Goal: Information Seeking & Learning: Find specific fact

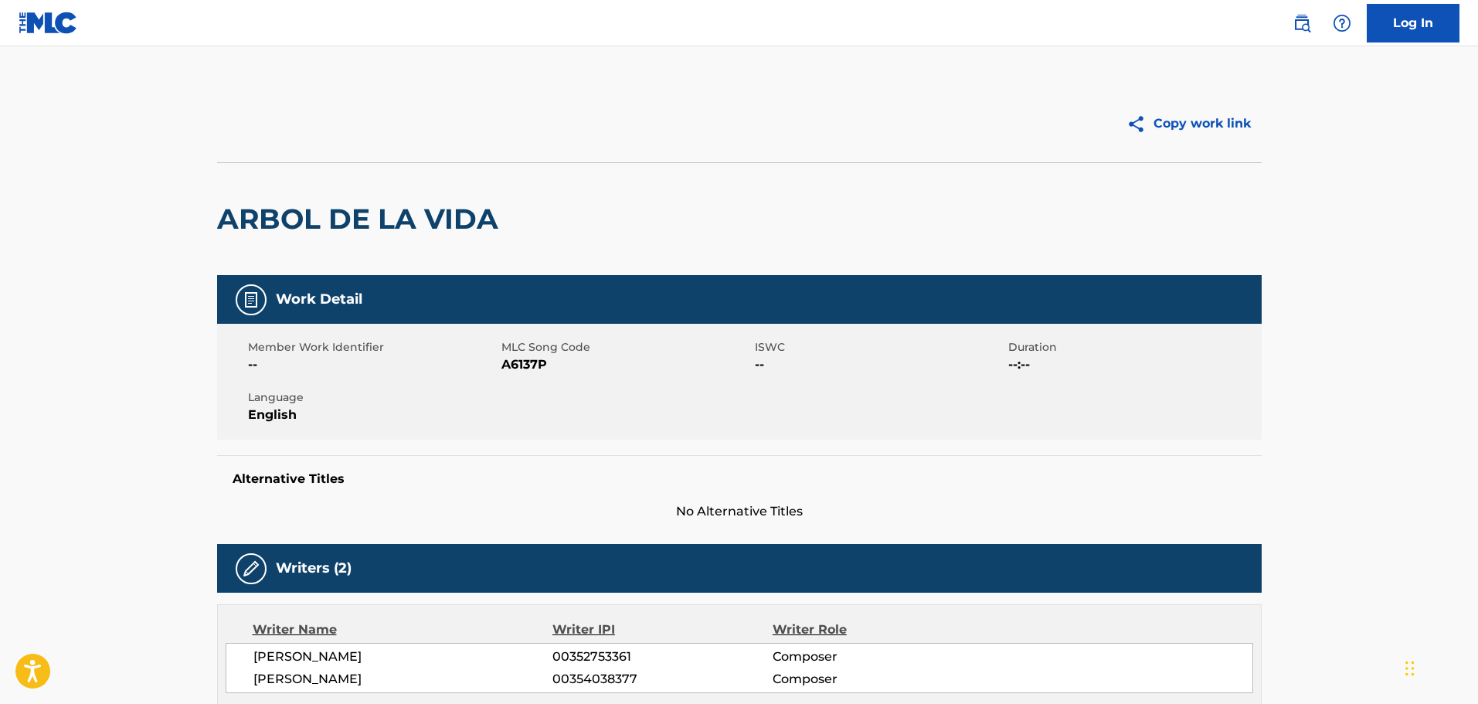
click at [49, 22] on img at bounding box center [48, 23] width 59 height 22
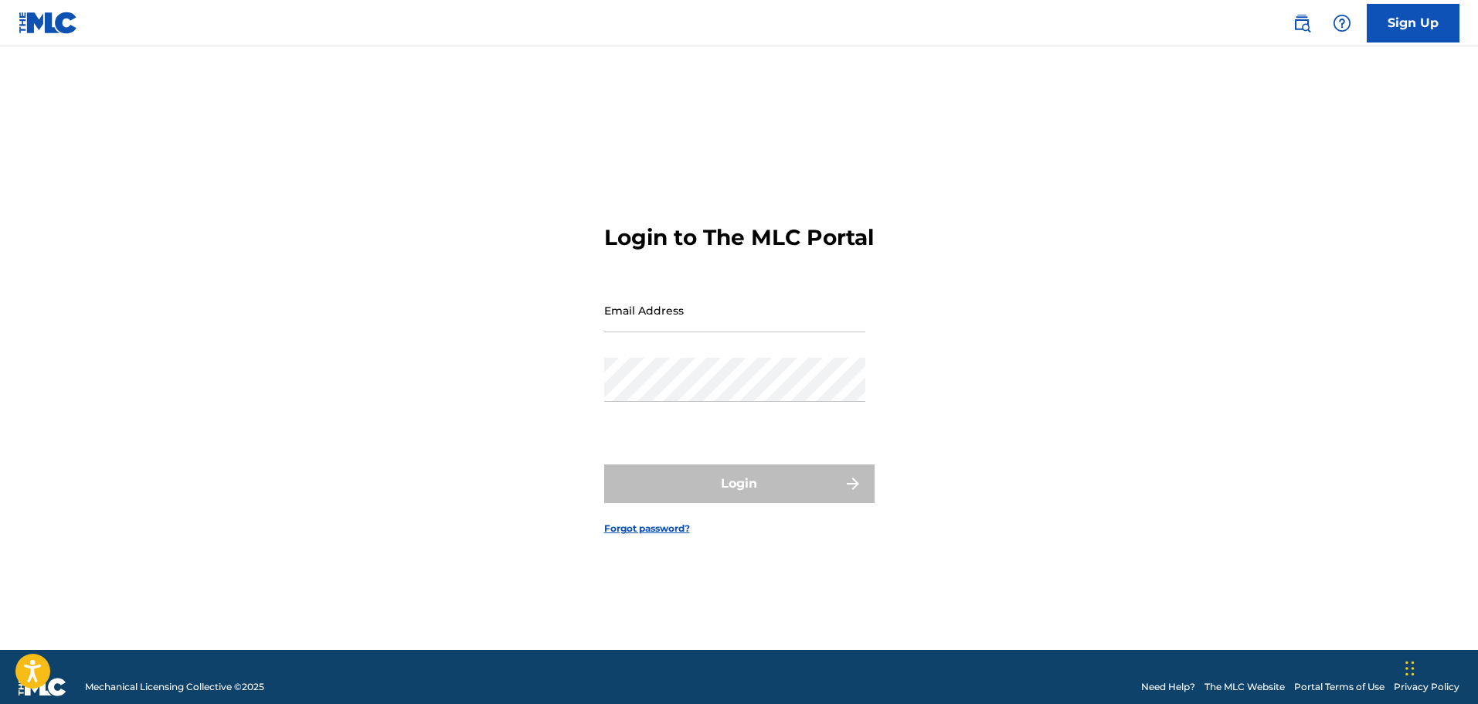
click at [1310, 17] on img at bounding box center [1302, 23] width 19 height 19
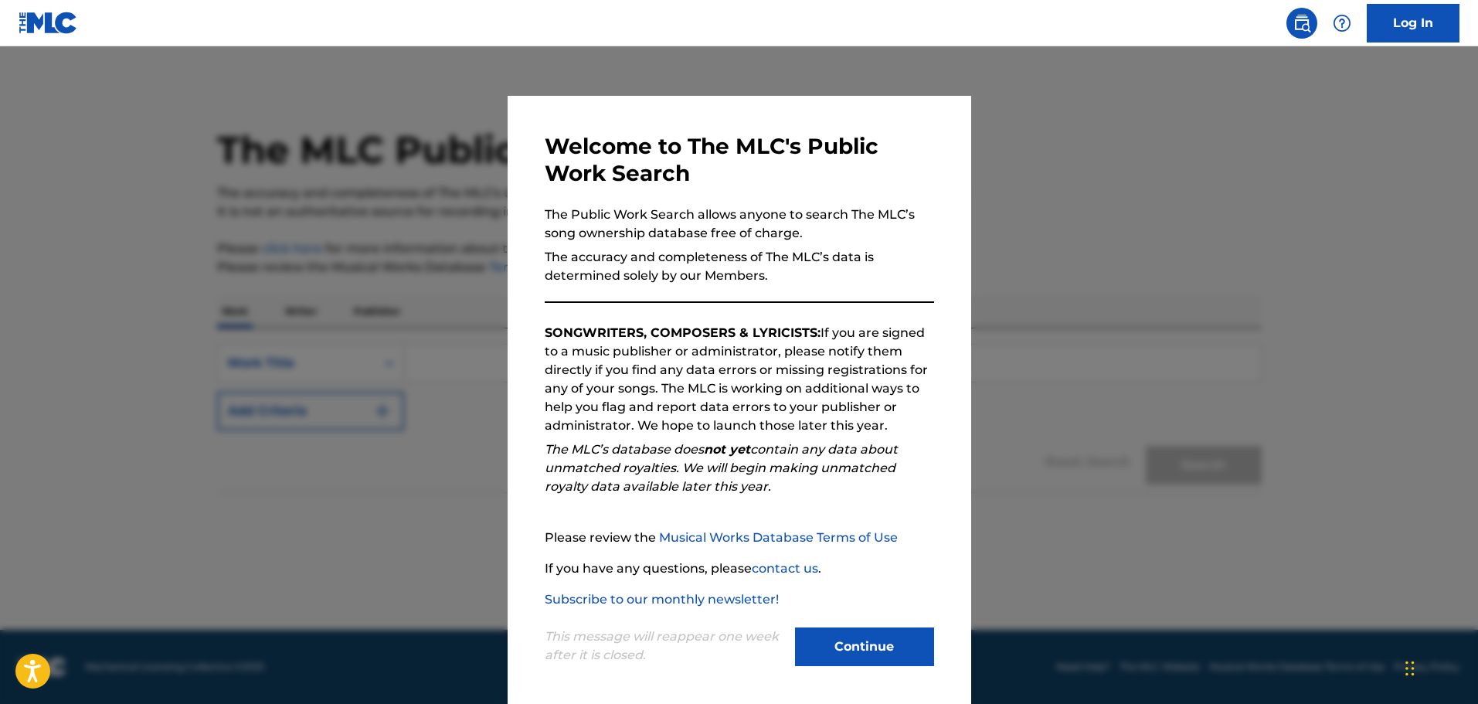
click at [864, 658] on button "Continue" at bounding box center [864, 646] width 139 height 39
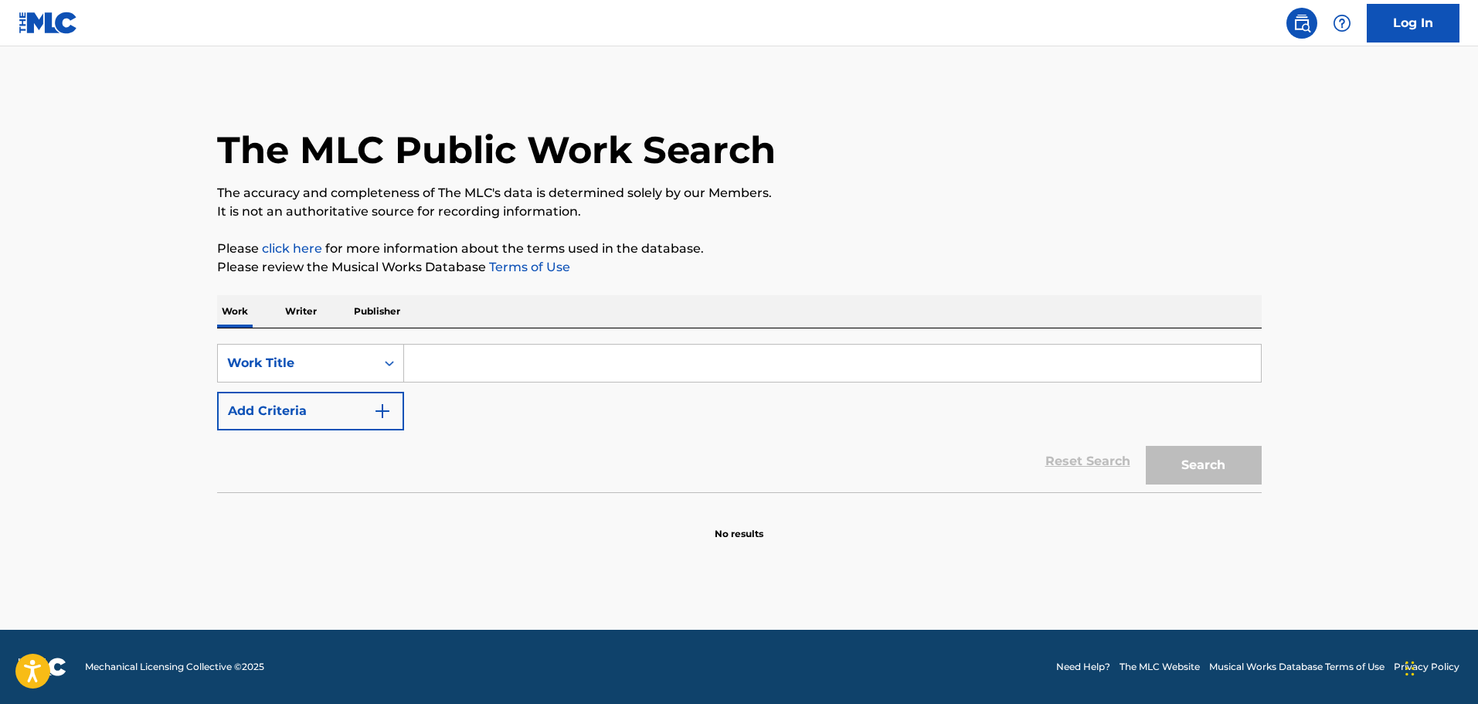
click at [474, 364] on input "Search Form" at bounding box center [832, 363] width 857 height 37
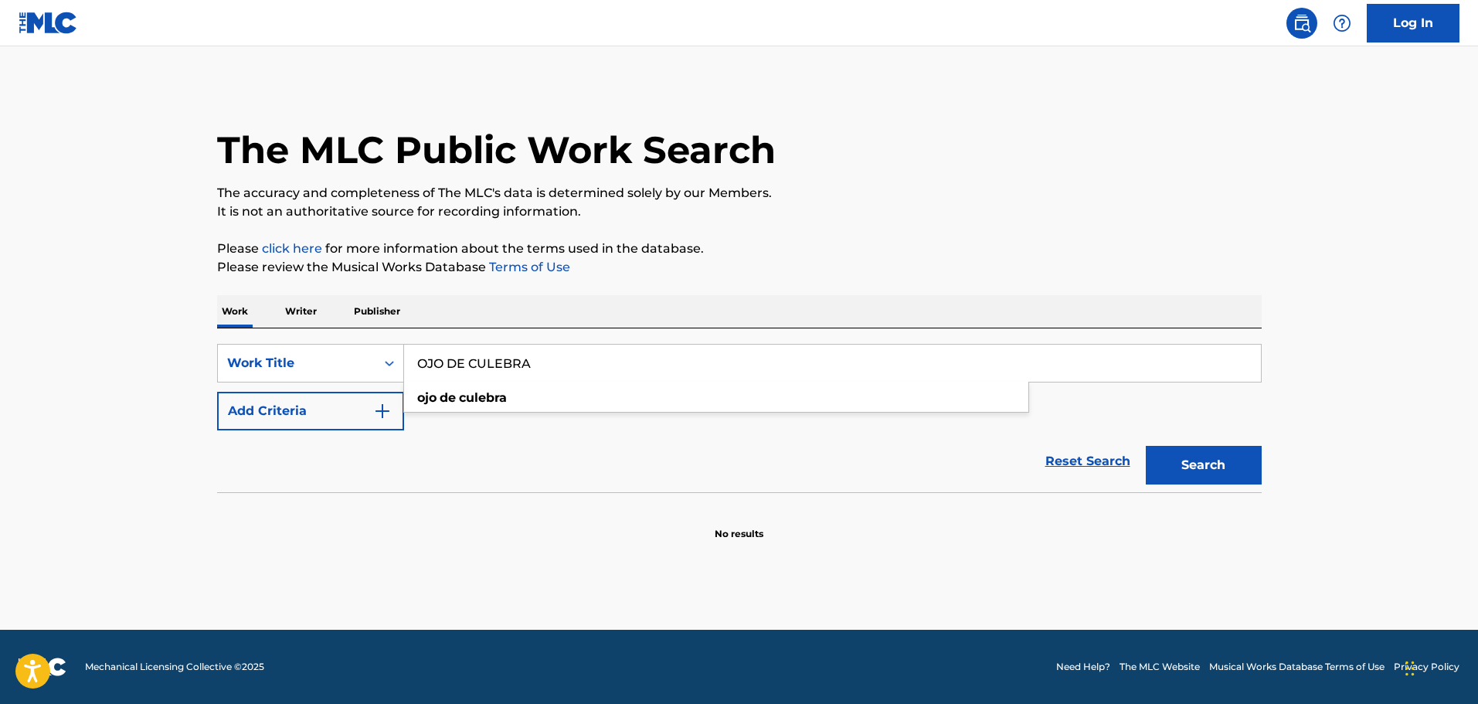
type input "OJO DE CULEBRA"
click at [1146, 446] on button "Search" at bounding box center [1204, 465] width 116 height 39
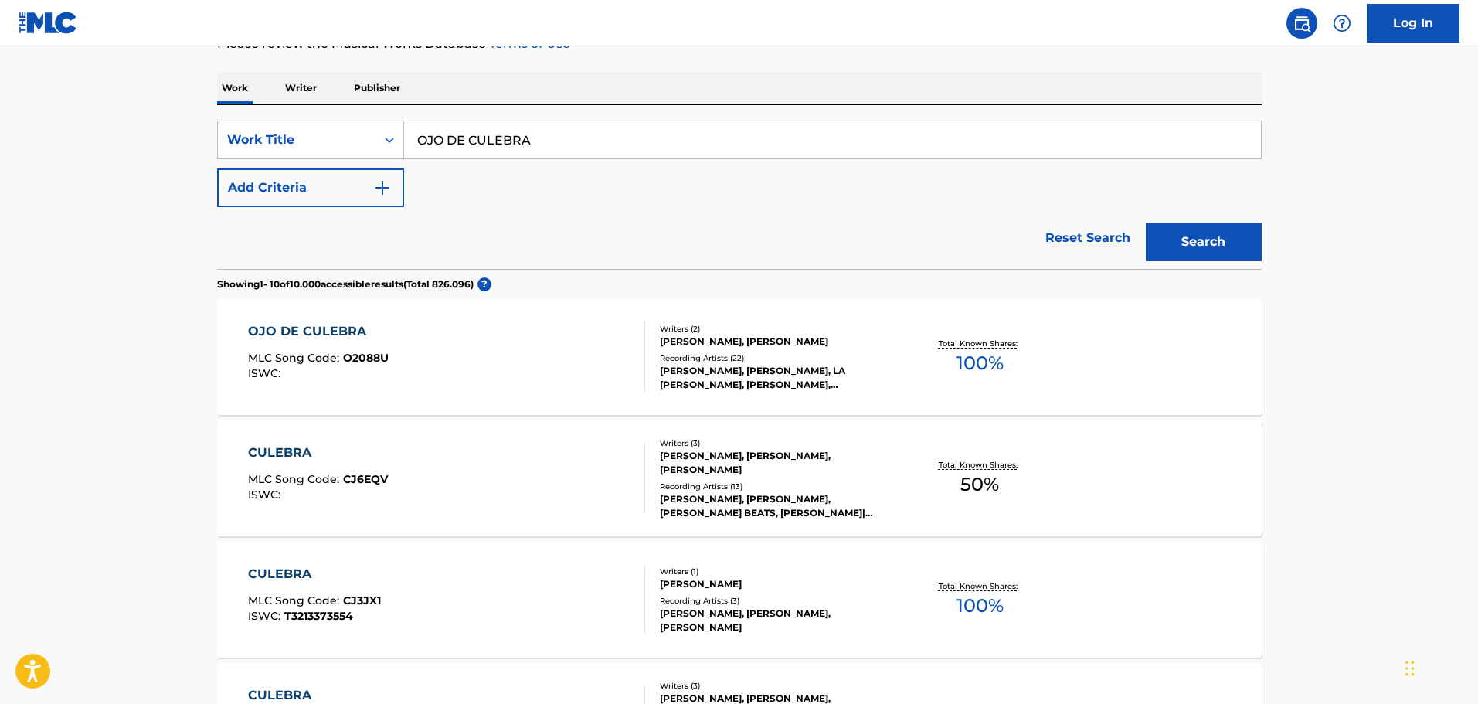
scroll to position [232, 0]
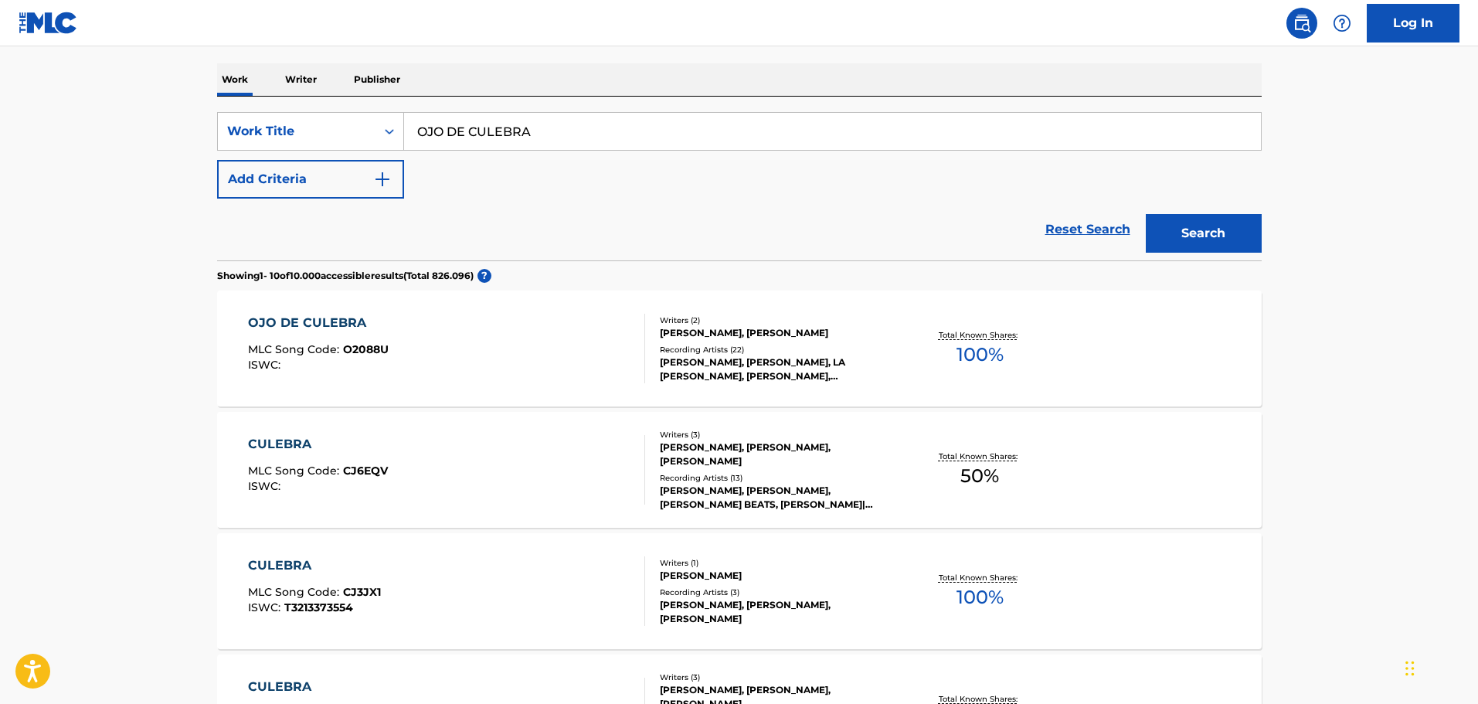
click at [321, 335] on div "OJO DE CULEBRA MLC Song Code : O2088U ISWC :" at bounding box center [318, 349] width 141 height 70
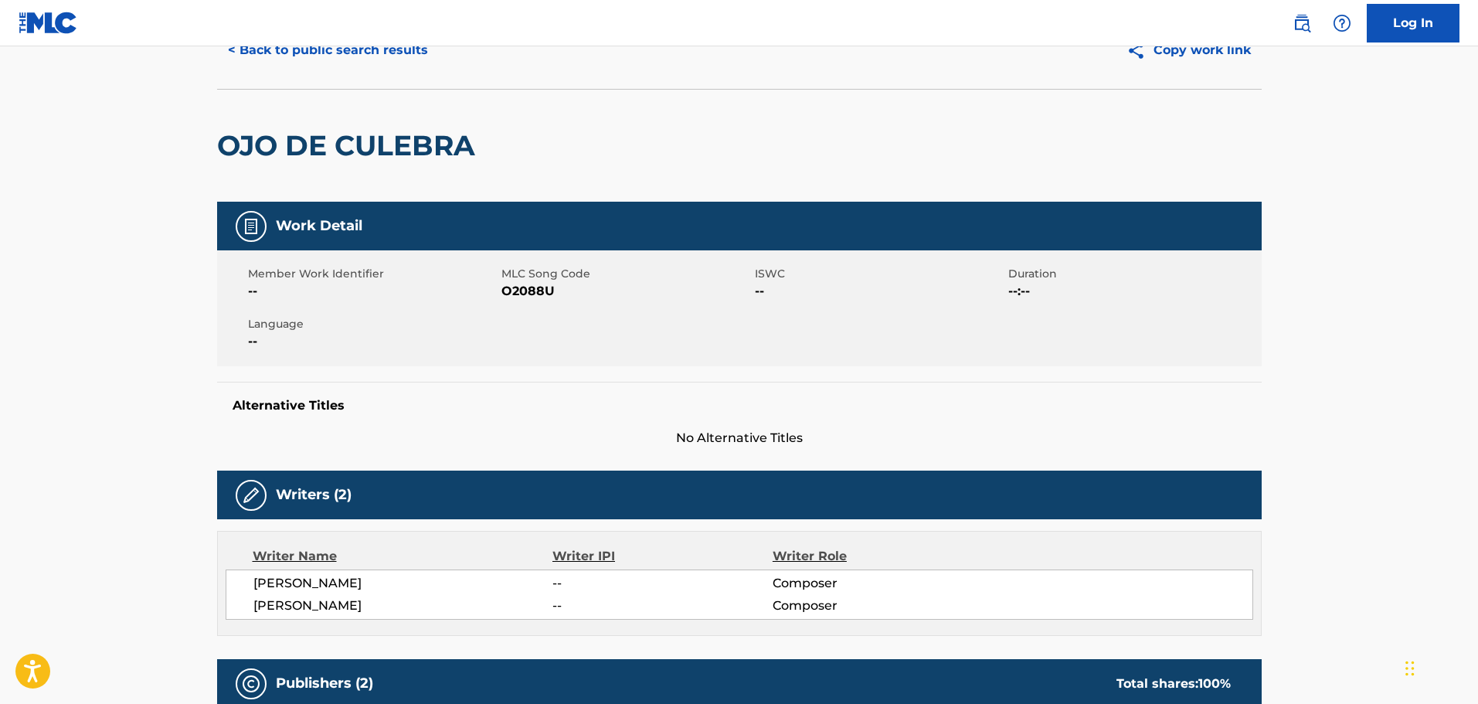
scroll to position [155, 0]
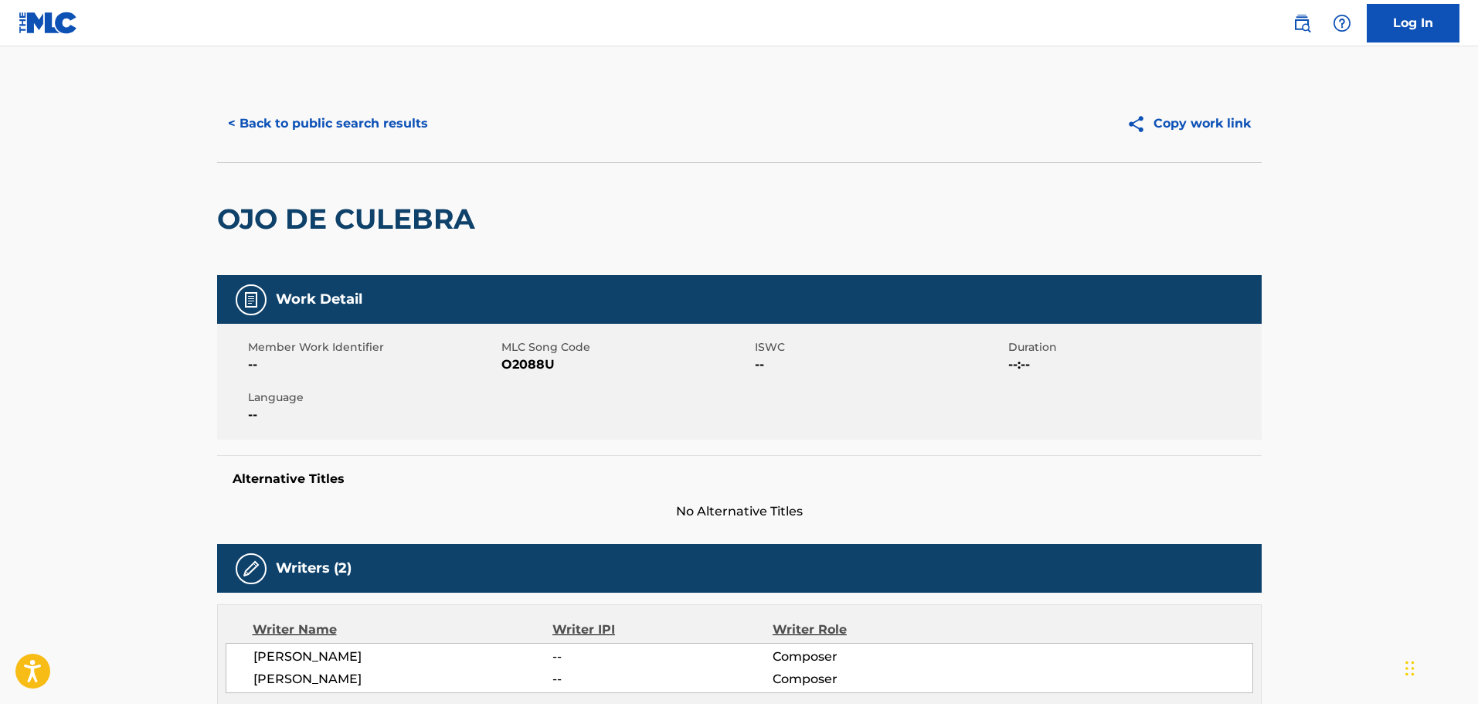
click at [369, 130] on button "< Back to public search results" at bounding box center [328, 123] width 222 height 39
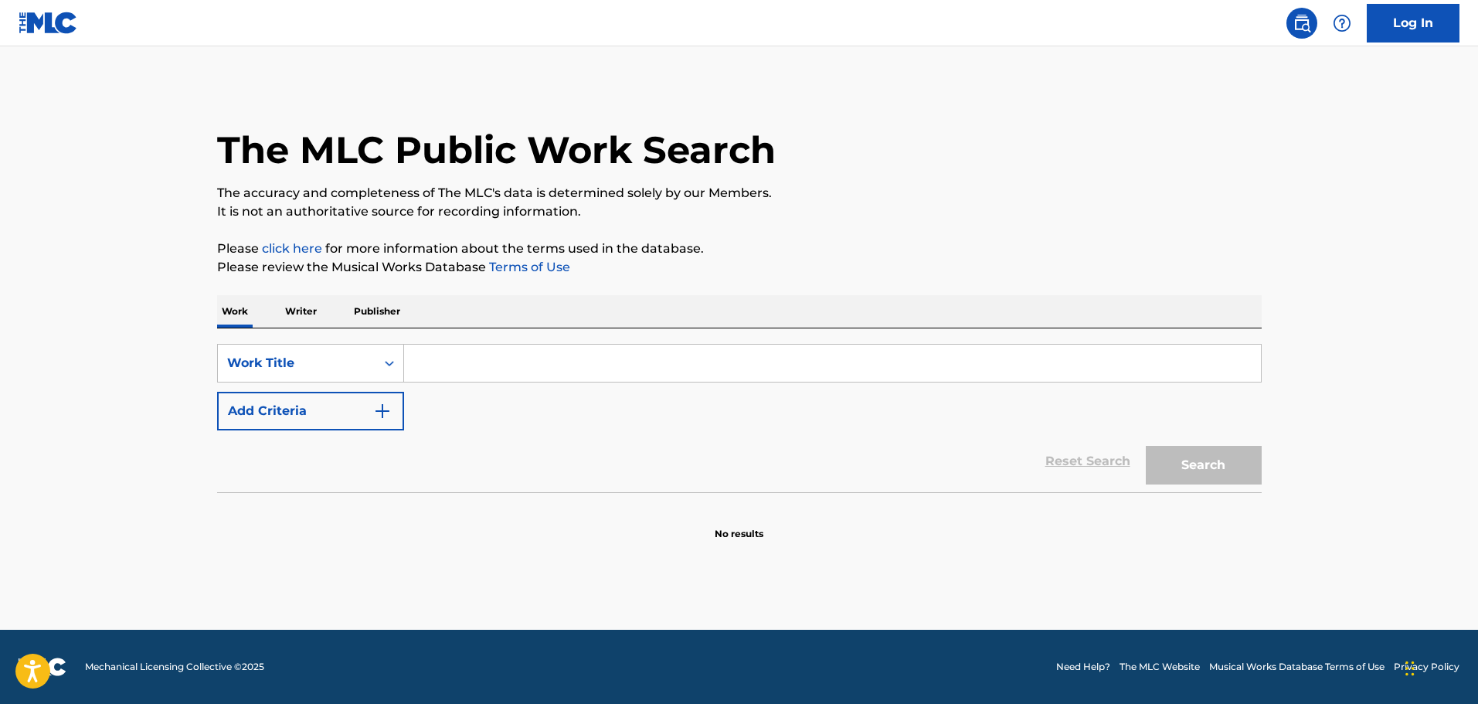
click at [457, 356] on input "Search Form" at bounding box center [832, 363] width 857 height 37
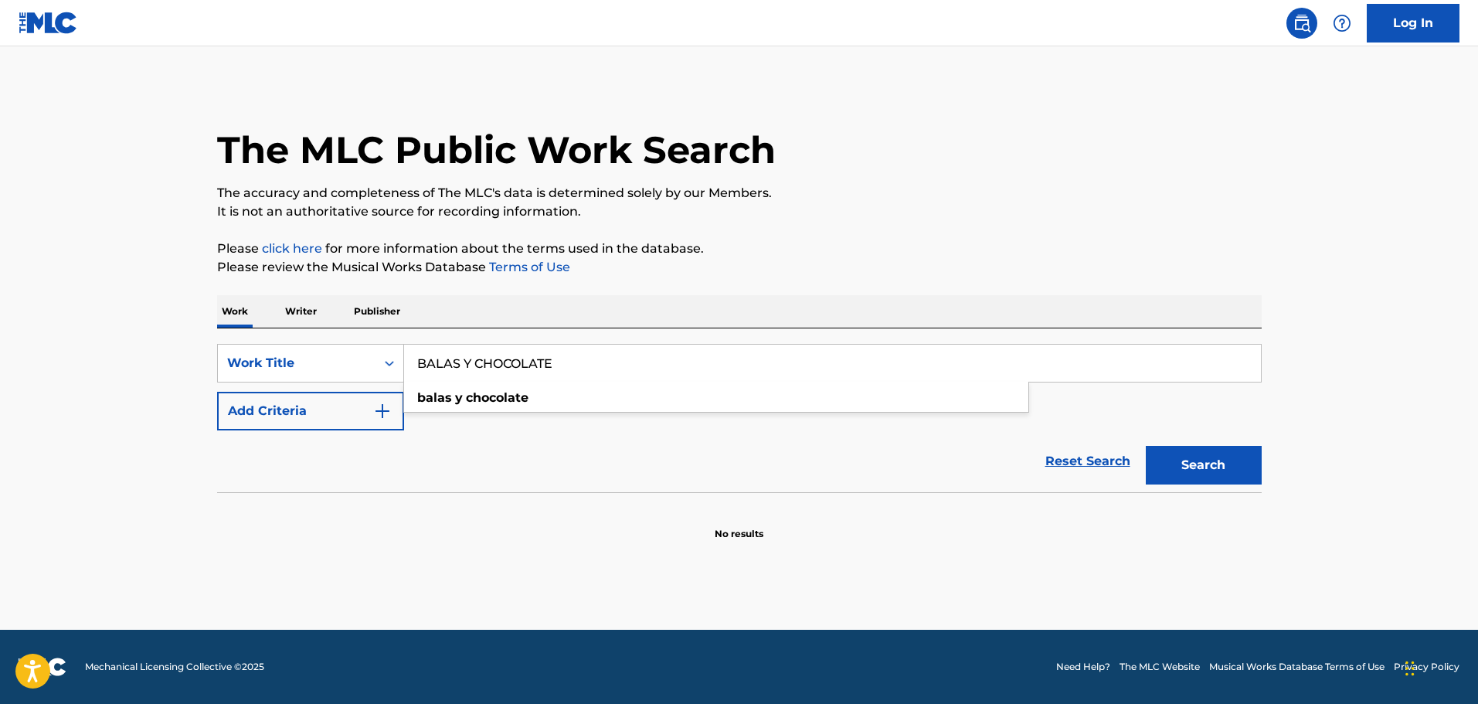
type input "BALAS Y CHOCOLATE"
click at [1146, 446] on button "Search" at bounding box center [1204, 465] width 116 height 39
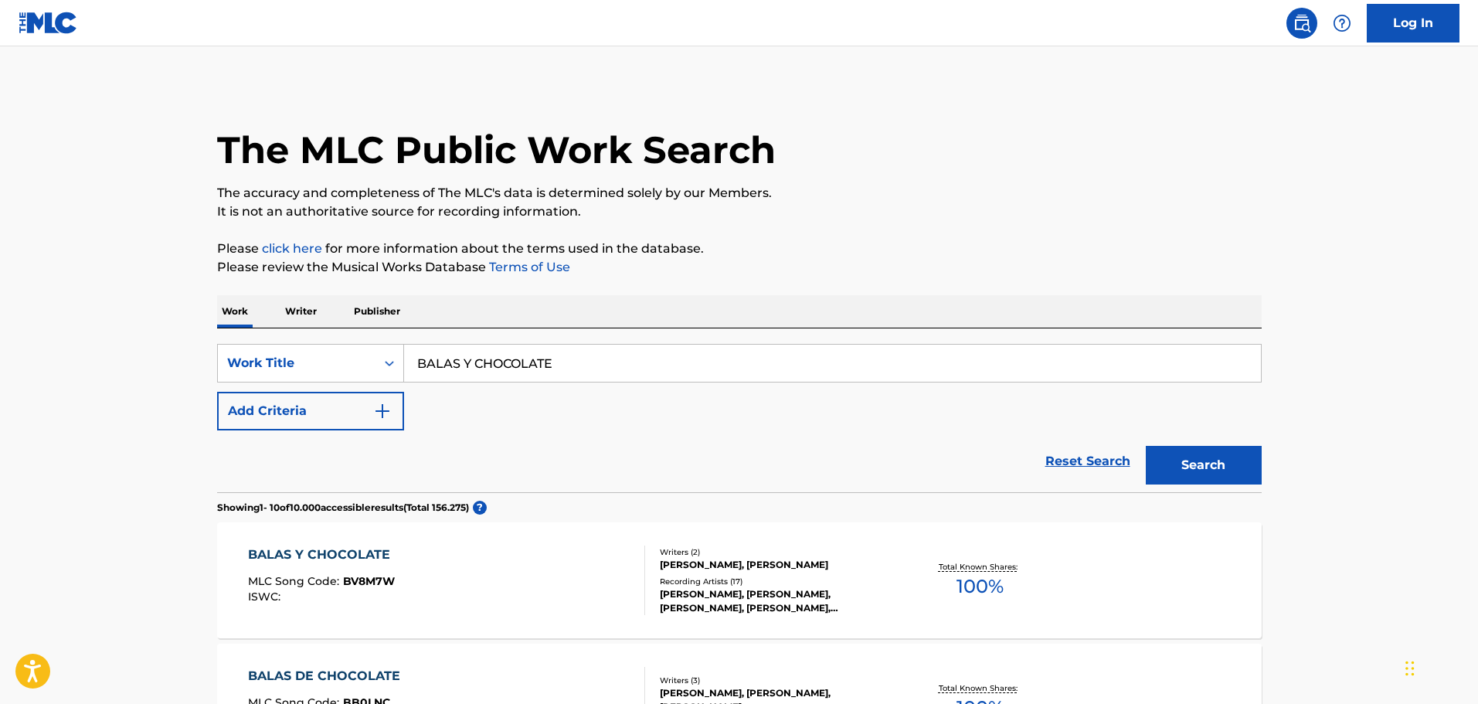
click at [320, 569] on div "BALAS Y CHOCOLATE MLC Song Code : BV8M7W ISWC :" at bounding box center [323, 580] width 150 height 70
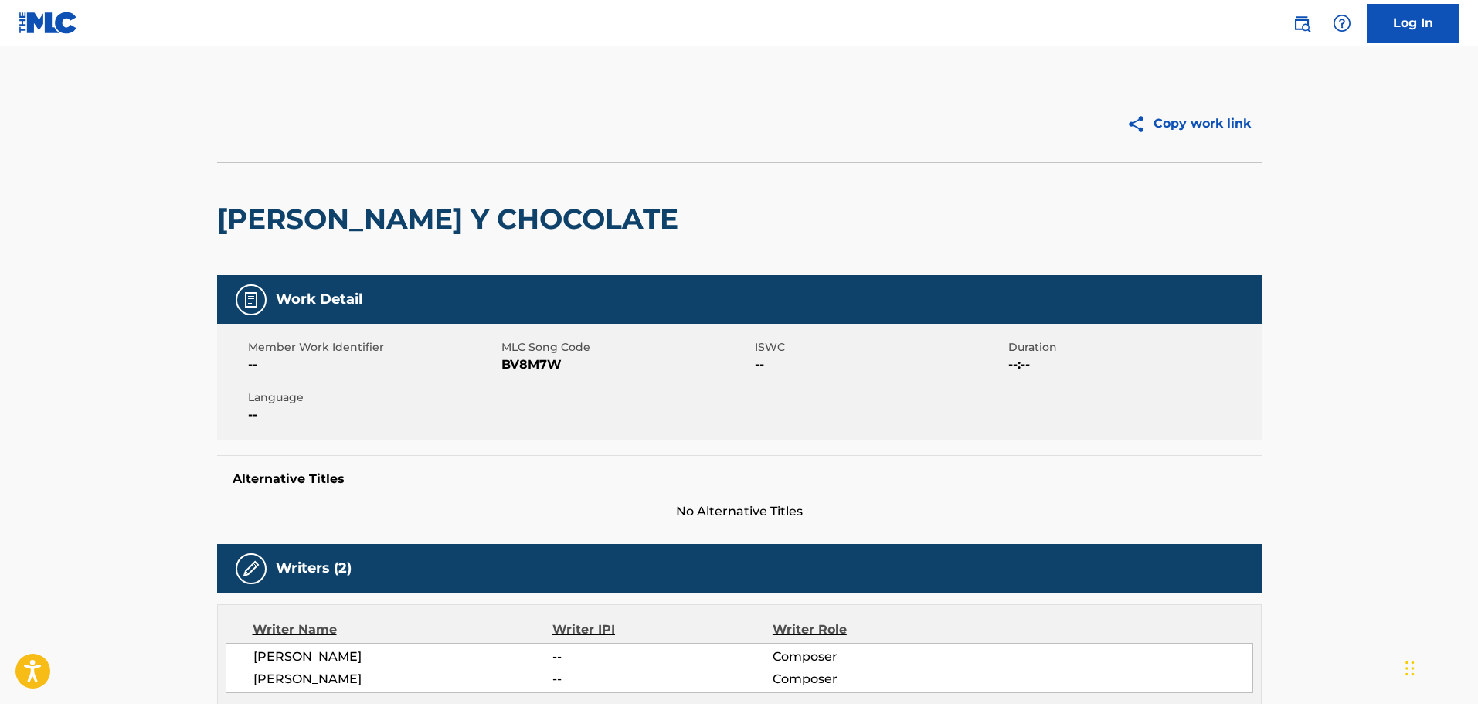
click at [1302, 11] on link at bounding box center [1301, 23] width 31 height 31
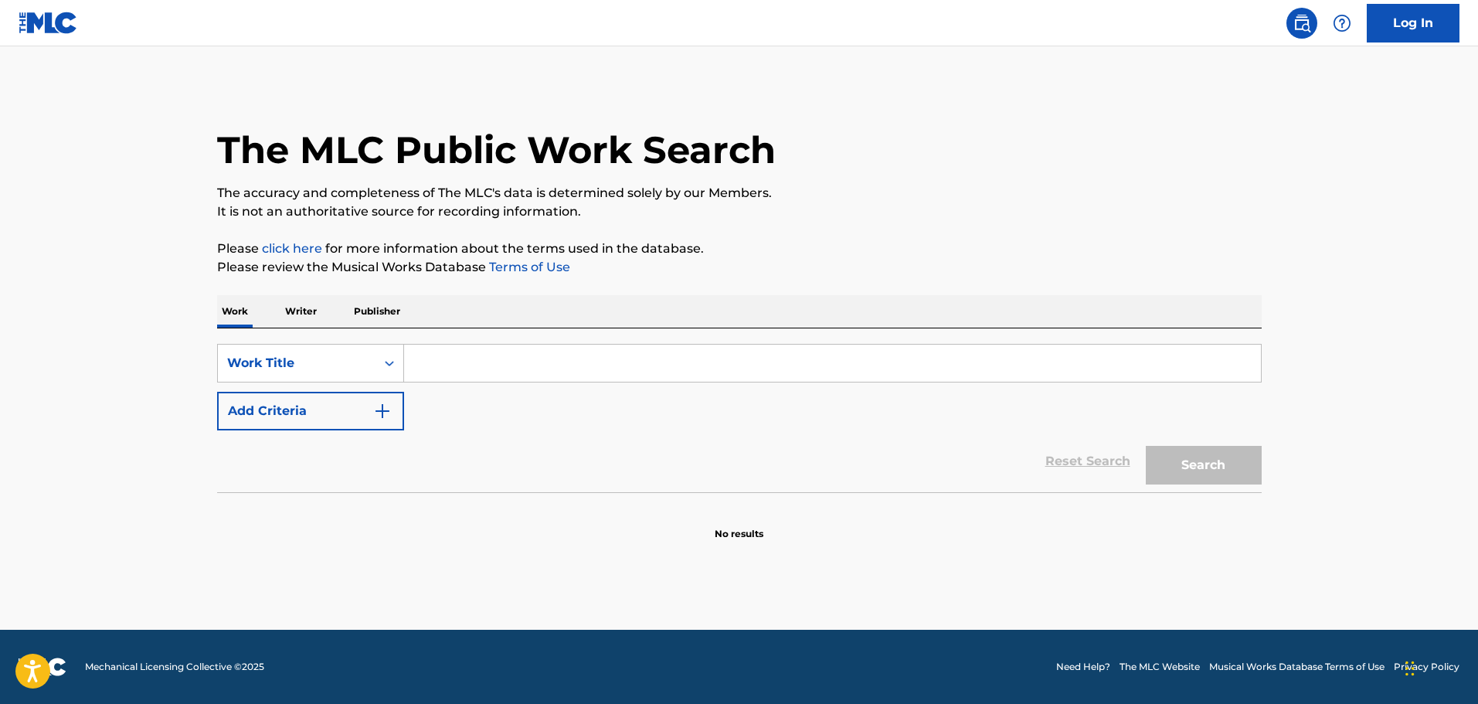
click at [501, 363] on input "Search Form" at bounding box center [832, 363] width 857 height 37
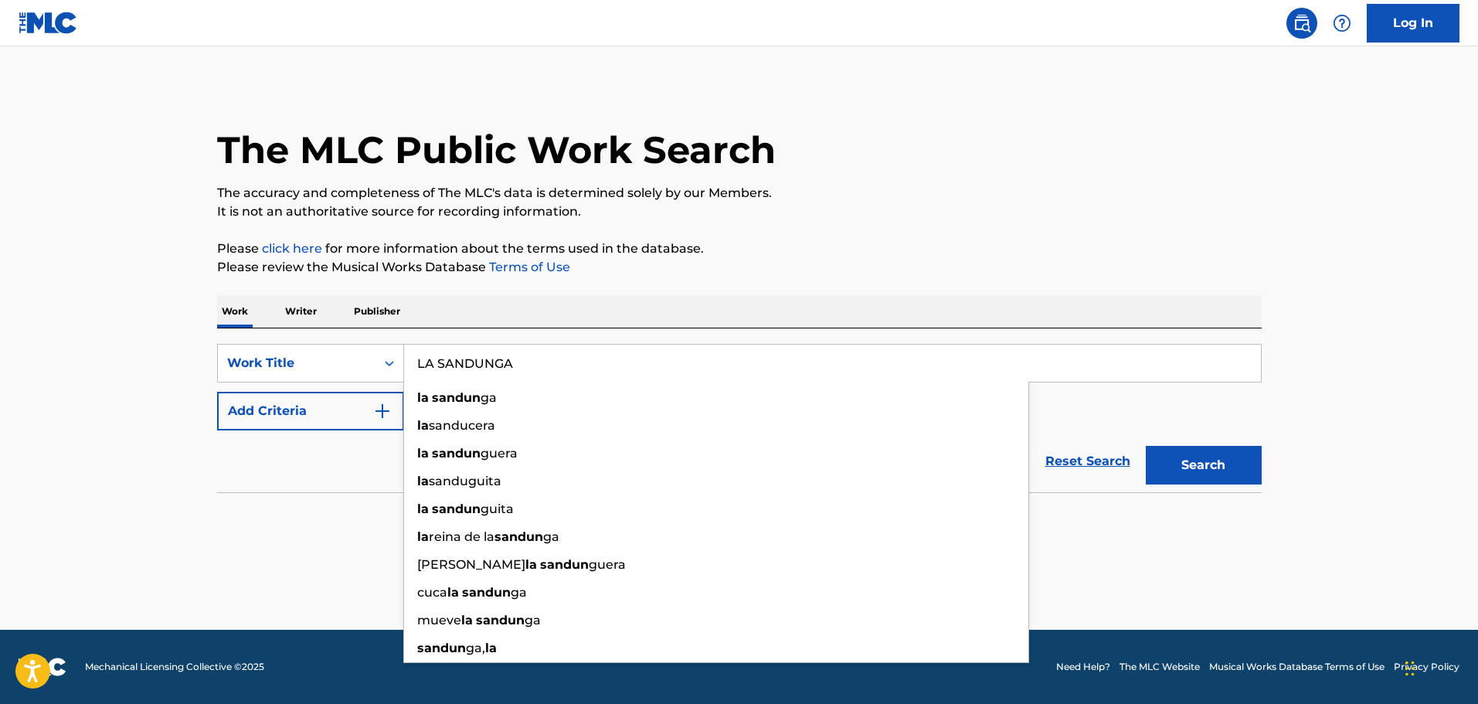
type input "LA SANDUNGA"
click at [1146, 446] on button "Search" at bounding box center [1204, 465] width 116 height 39
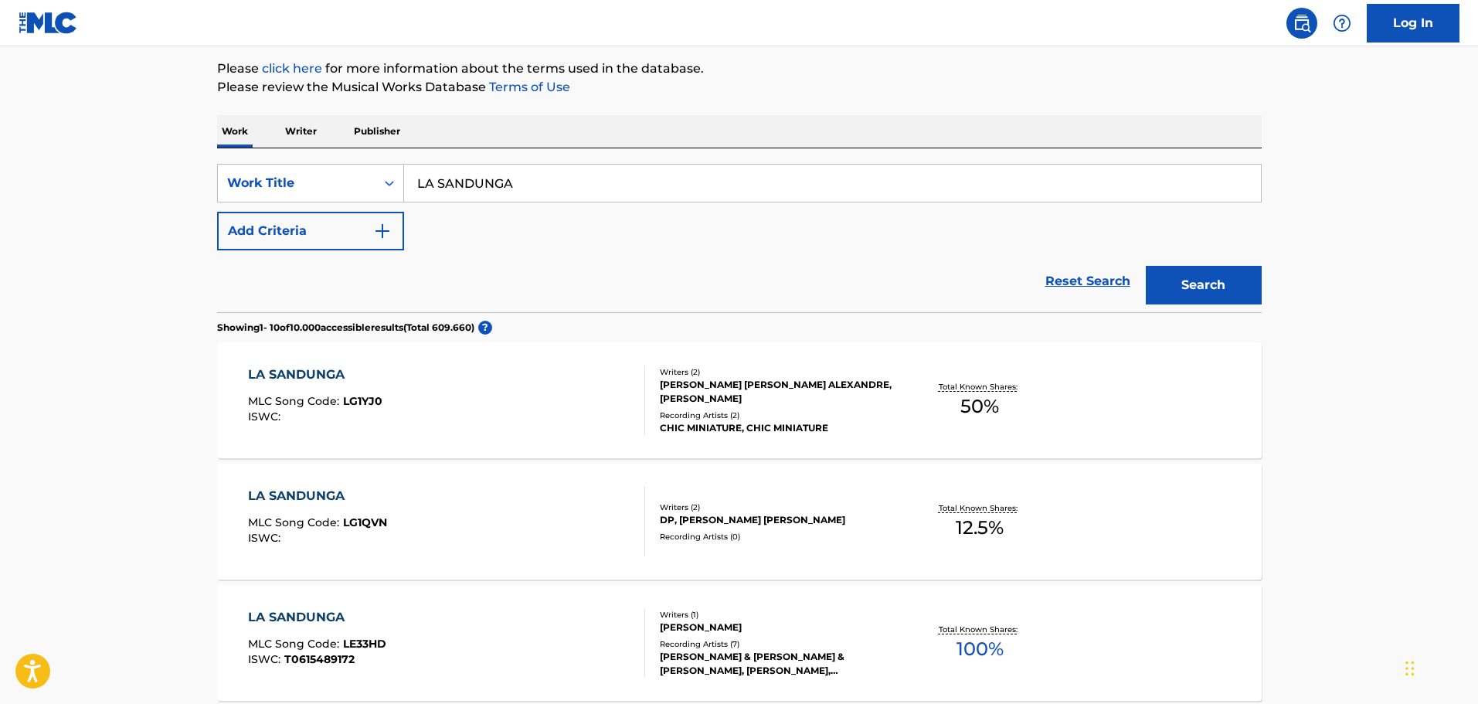
scroll to position [155, 0]
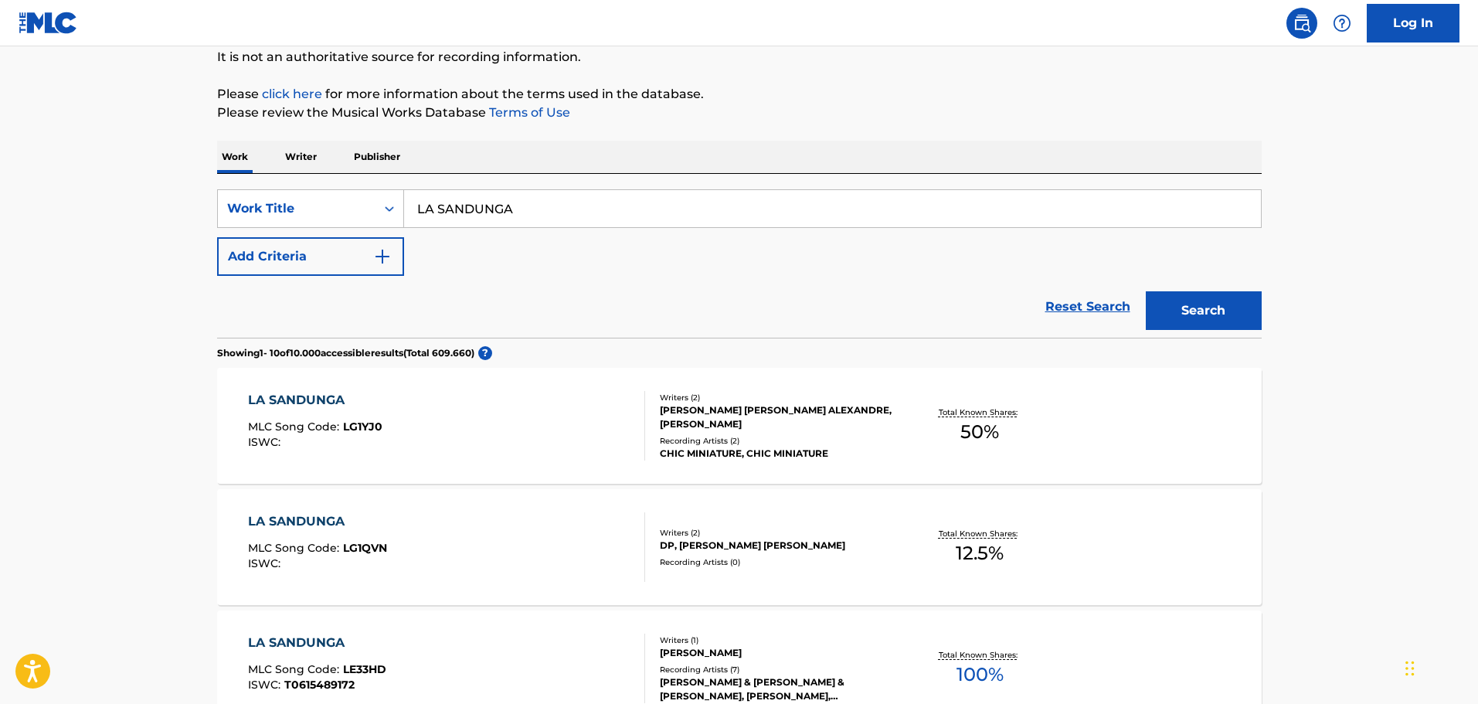
click at [366, 259] on button "Add Criteria" at bounding box center [310, 256] width 187 height 39
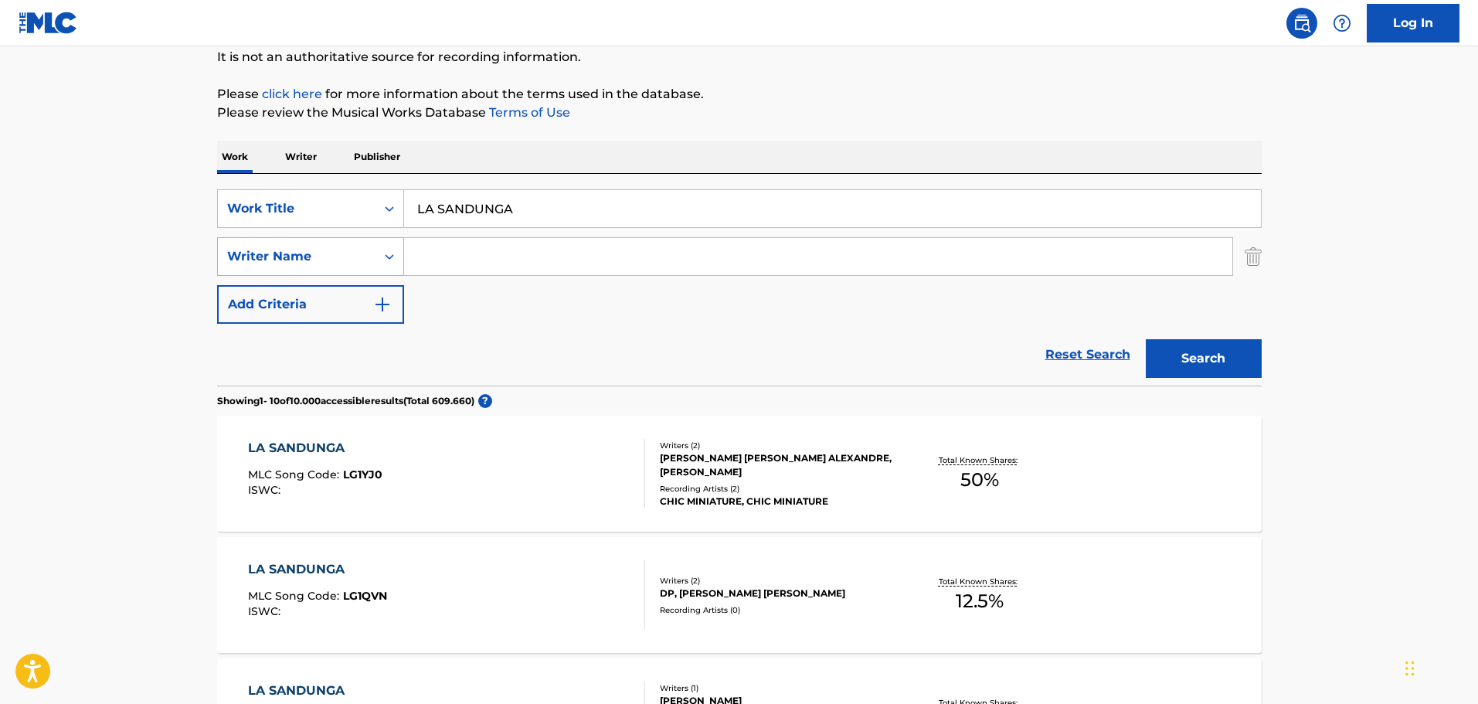
click at [394, 256] on icon "Search Form" at bounding box center [389, 256] width 15 height 15
click at [491, 260] on input "Search Form" at bounding box center [818, 256] width 828 height 37
click at [1146, 339] on button "Search" at bounding box center [1204, 358] width 116 height 39
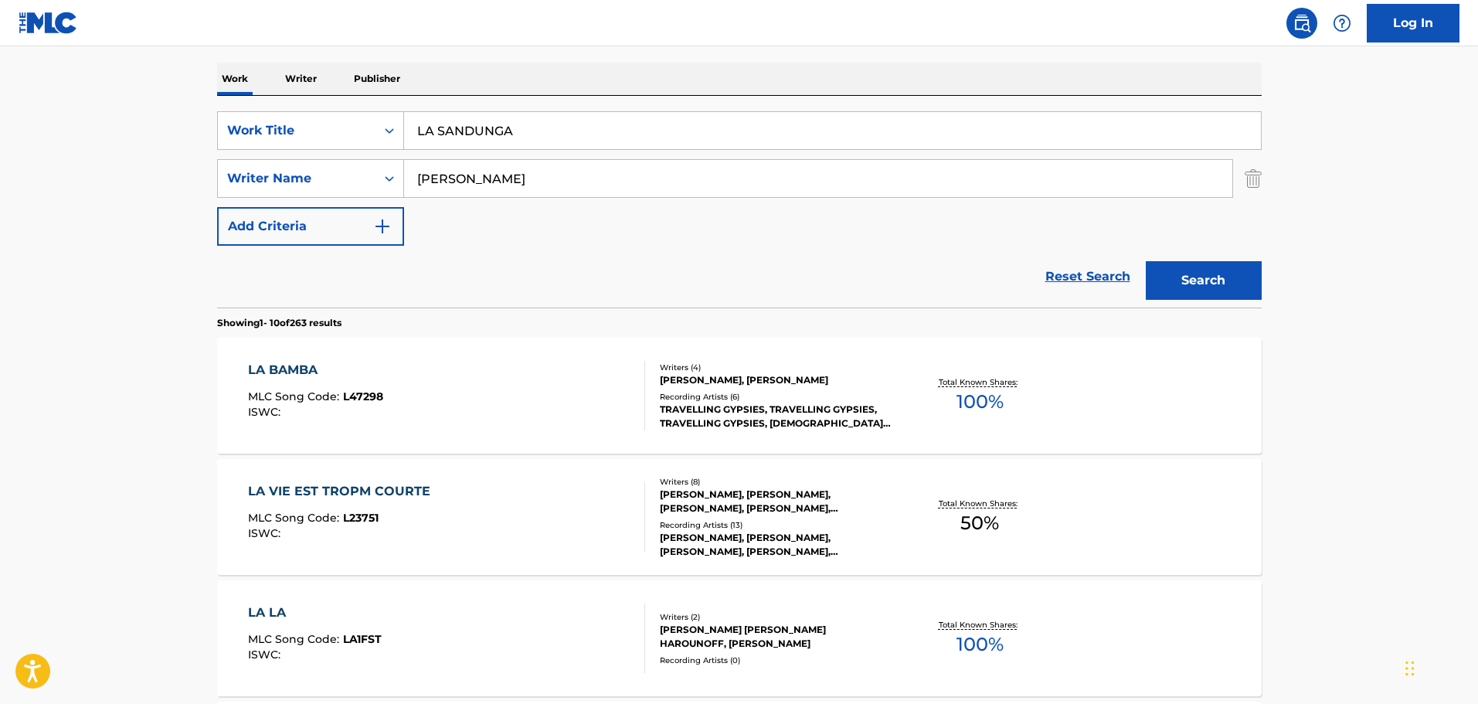
scroll to position [0, 0]
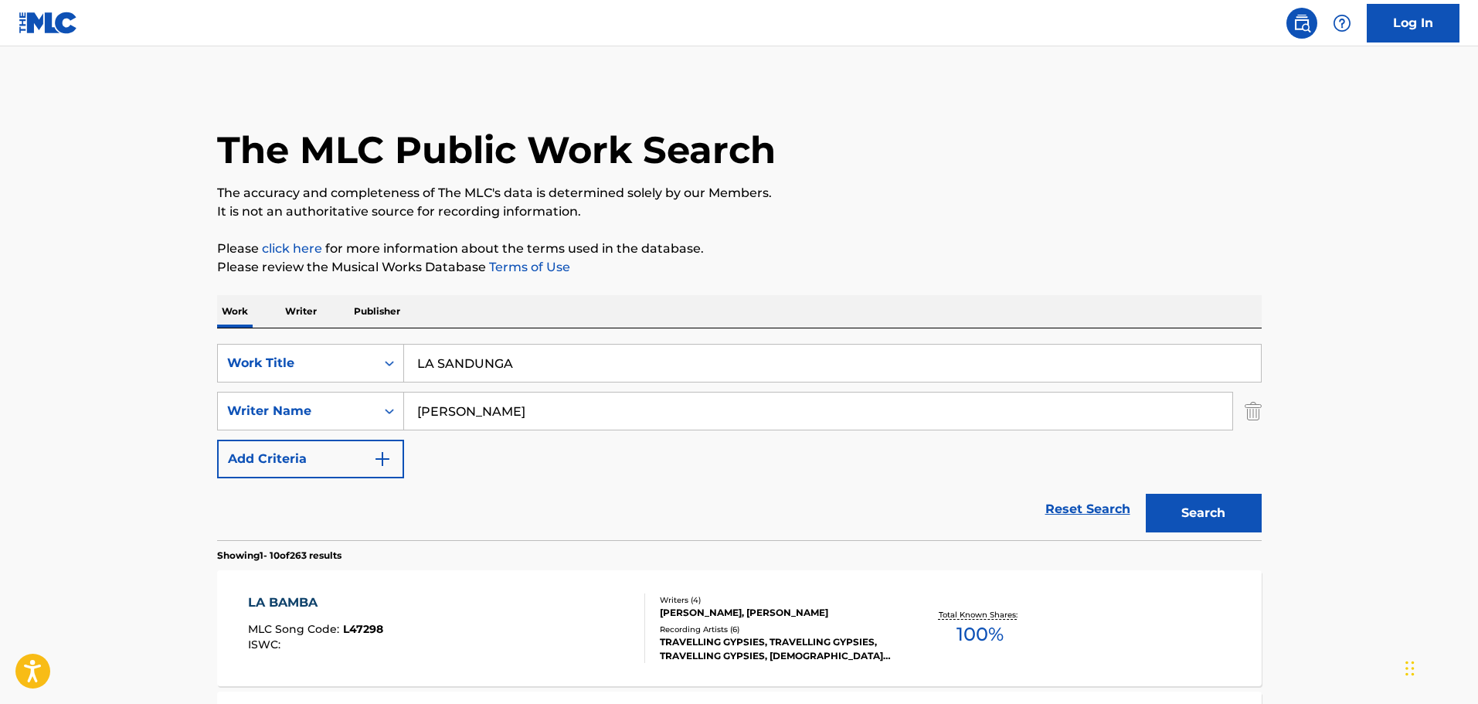
click at [477, 415] on input "COHEN" at bounding box center [818, 410] width 828 height 37
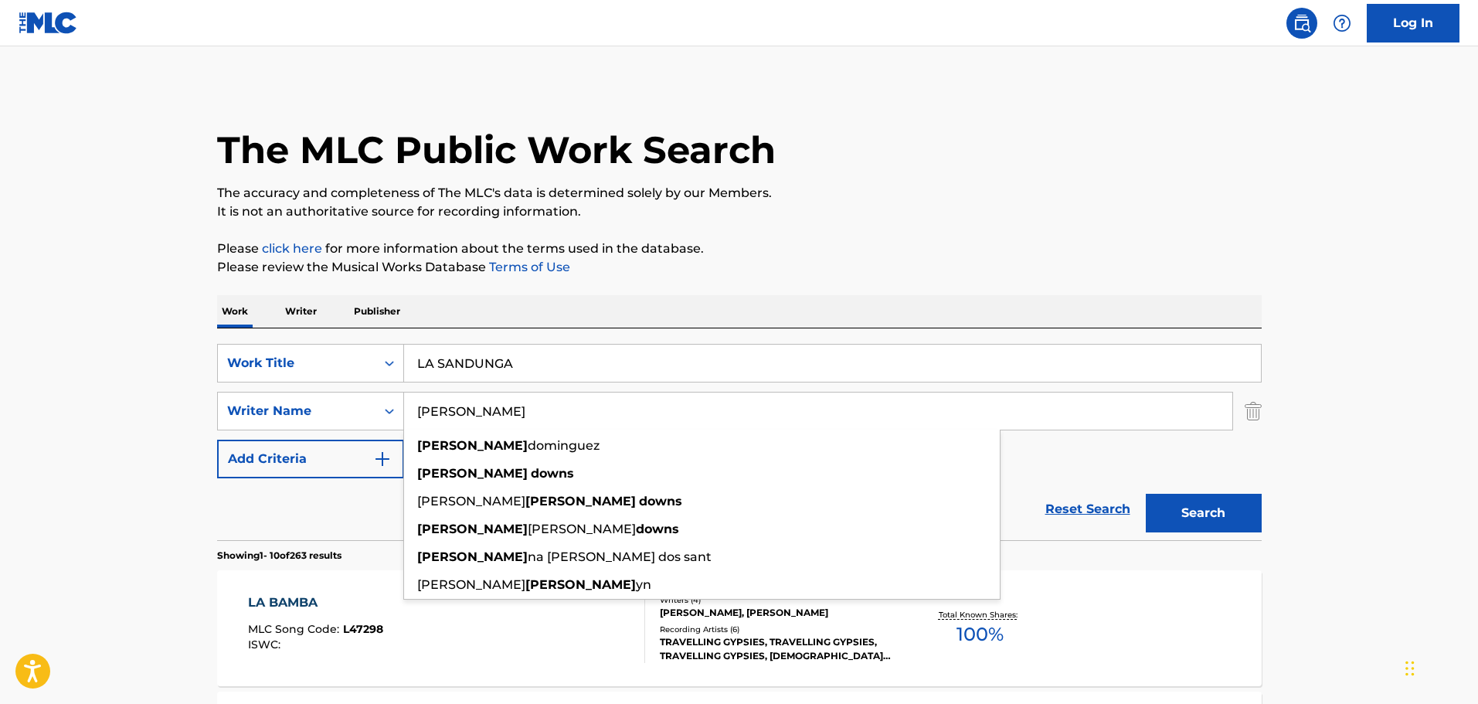
type input "[PERSON_NAME]"
click at [1146, 494] on button "Search" at bounding box center [1204, 513] width 116 height 39
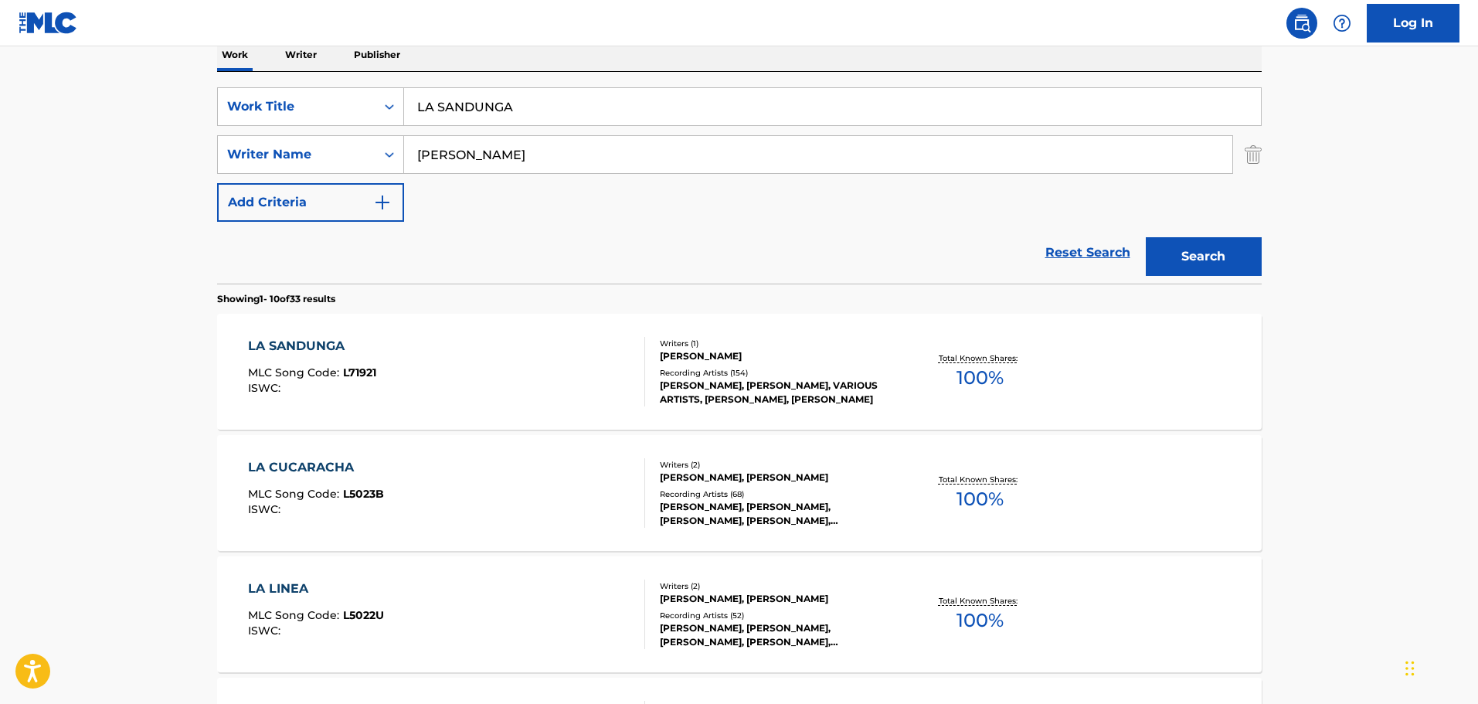
scroll to position [232, 0]
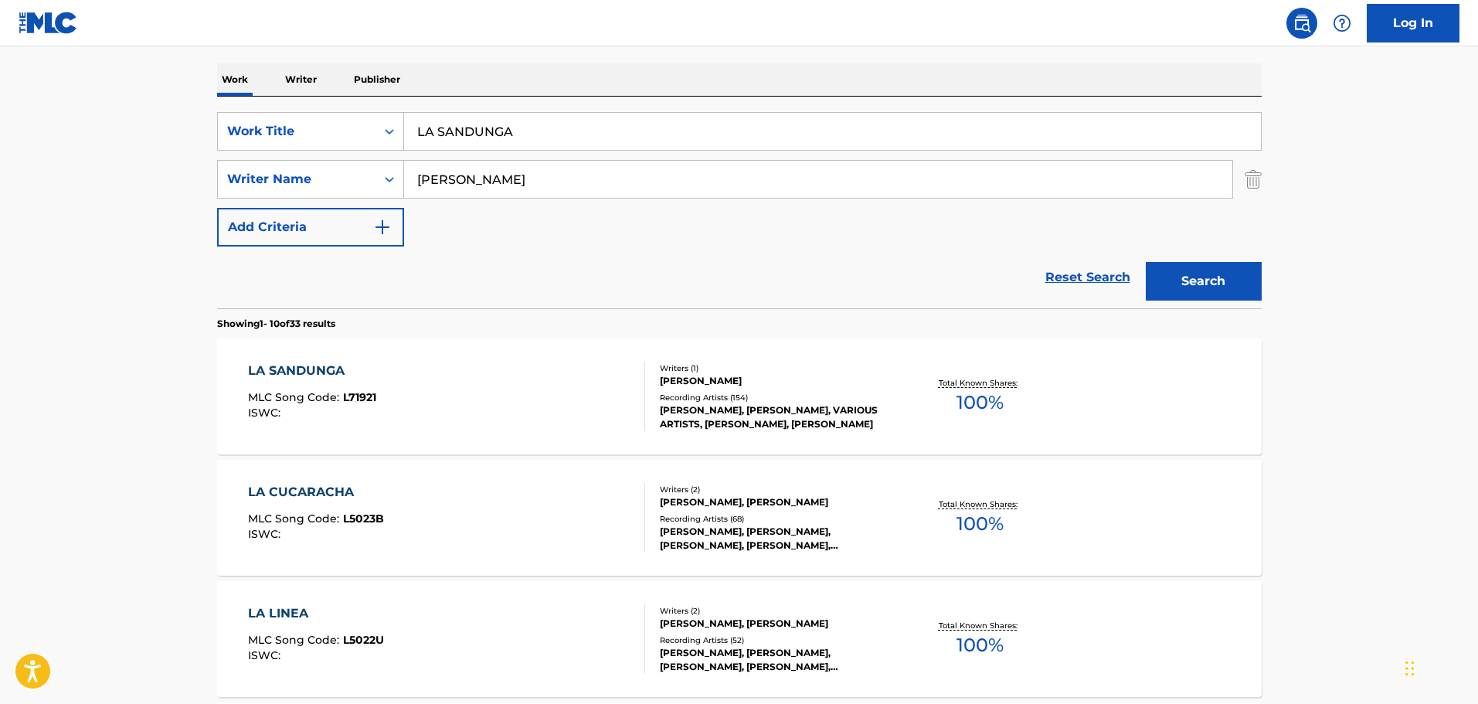
click at [522, 395] on div "LA SANDUNGA MLC Song Code : L71921 ISWC :" at bounding box center [446, 397] width 397 height 70
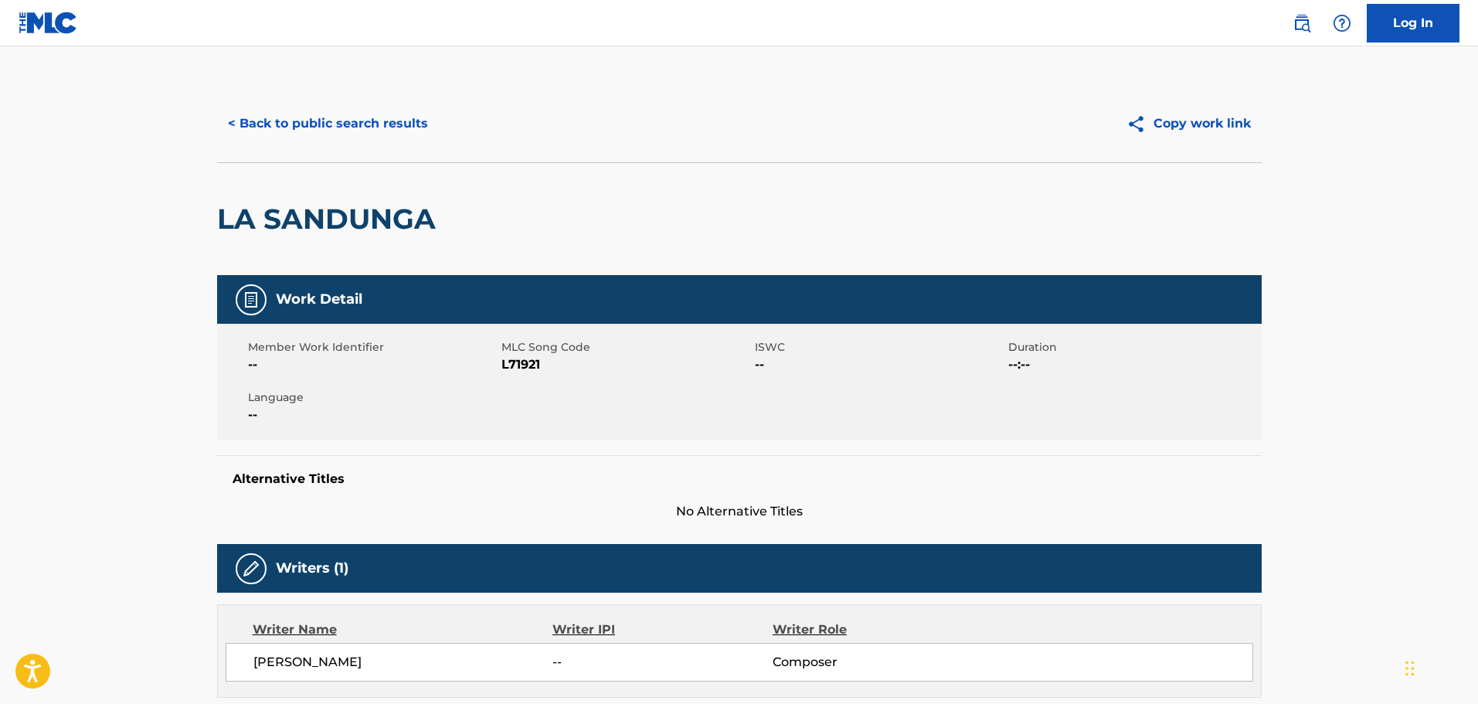
click at [313, 128] on button "< Back to public search results" at bounding box center [328, 123] width 222 height 39
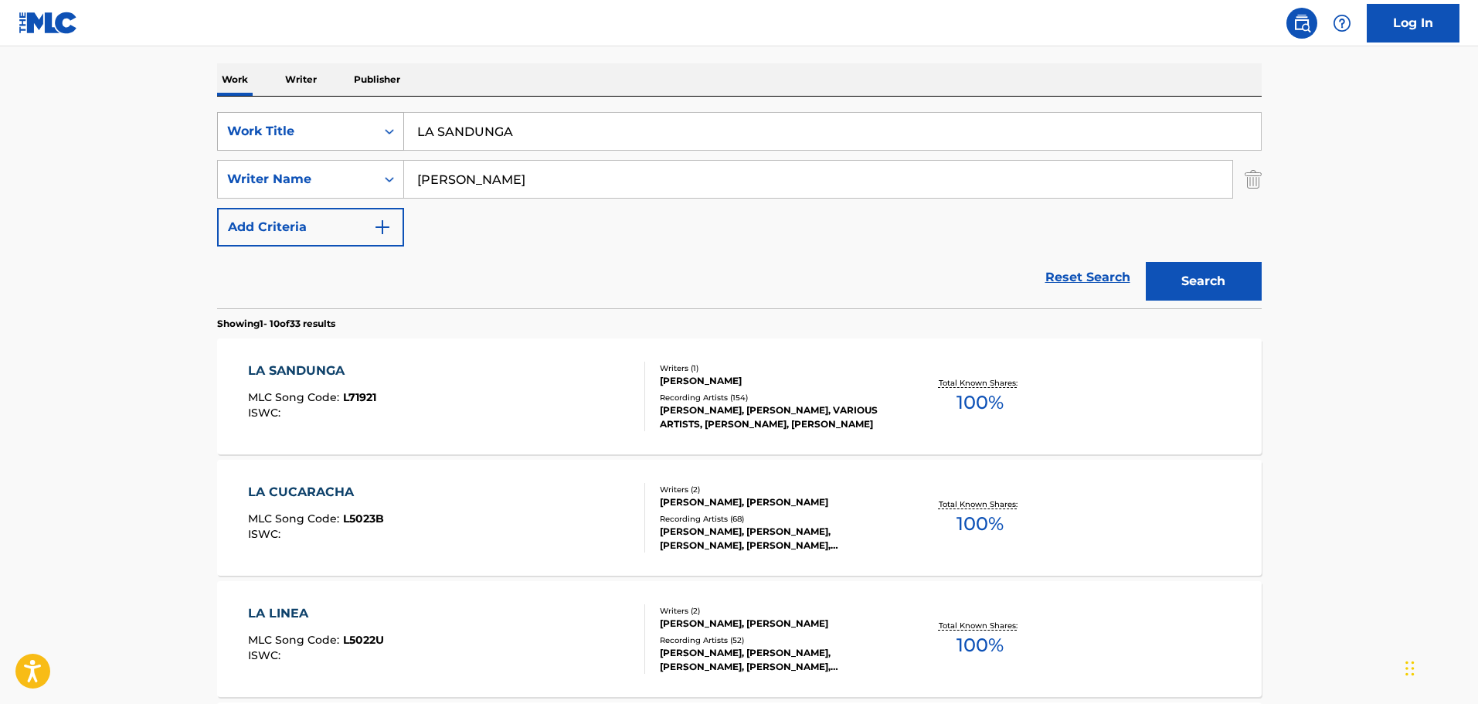
drag, startPoint x: 532, startPoint y: 136, endPoint x: 275, endPoint y: 134, distance: 256.5
click at [275, 134] on div "SearchWithCriteria3db26cb9-fcdd-482c-b311-d76eb70a9a09 Work Title LA SANDUNGA" at bounding box center [739, 131] width 1045 height 39
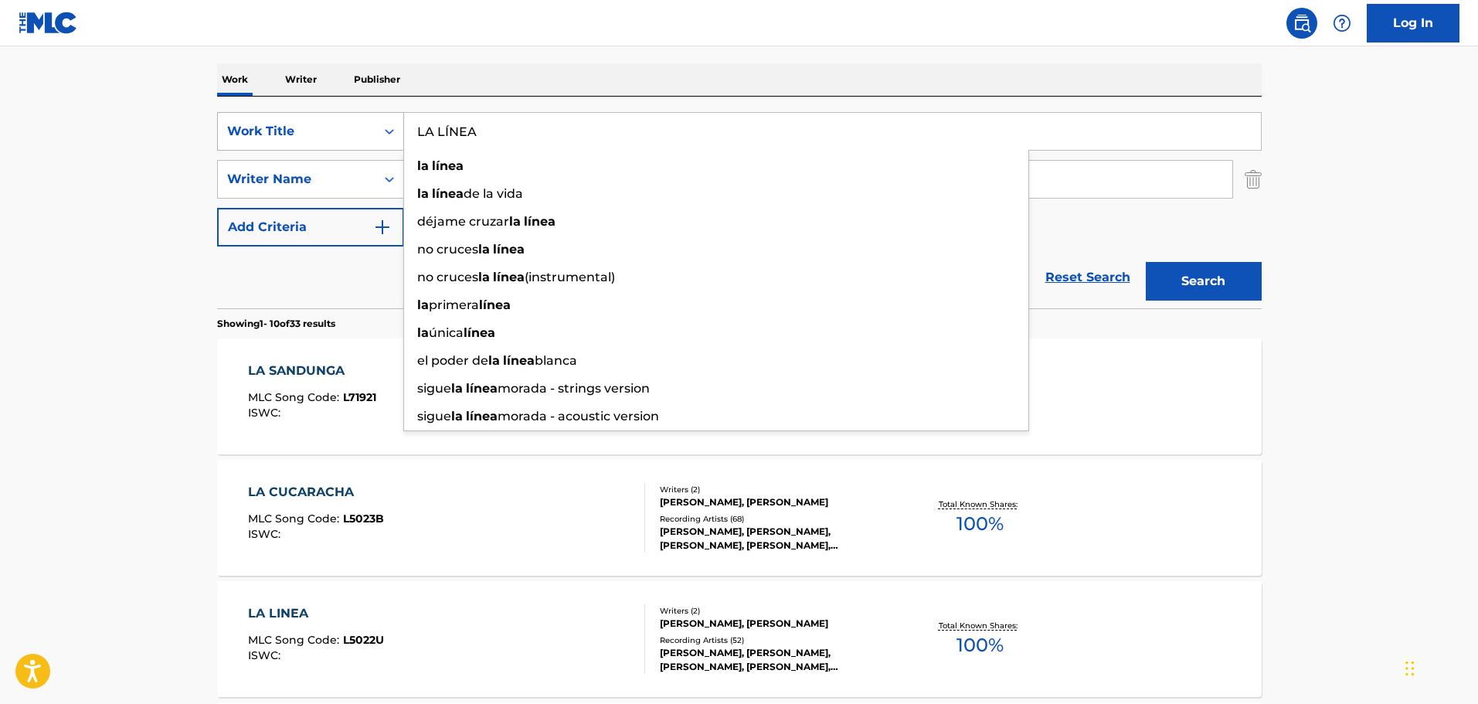
type input "LA LÍNEA"
click at [1146, 262] on button "Search" at bounding box center [1204, 281] width 116 height 39
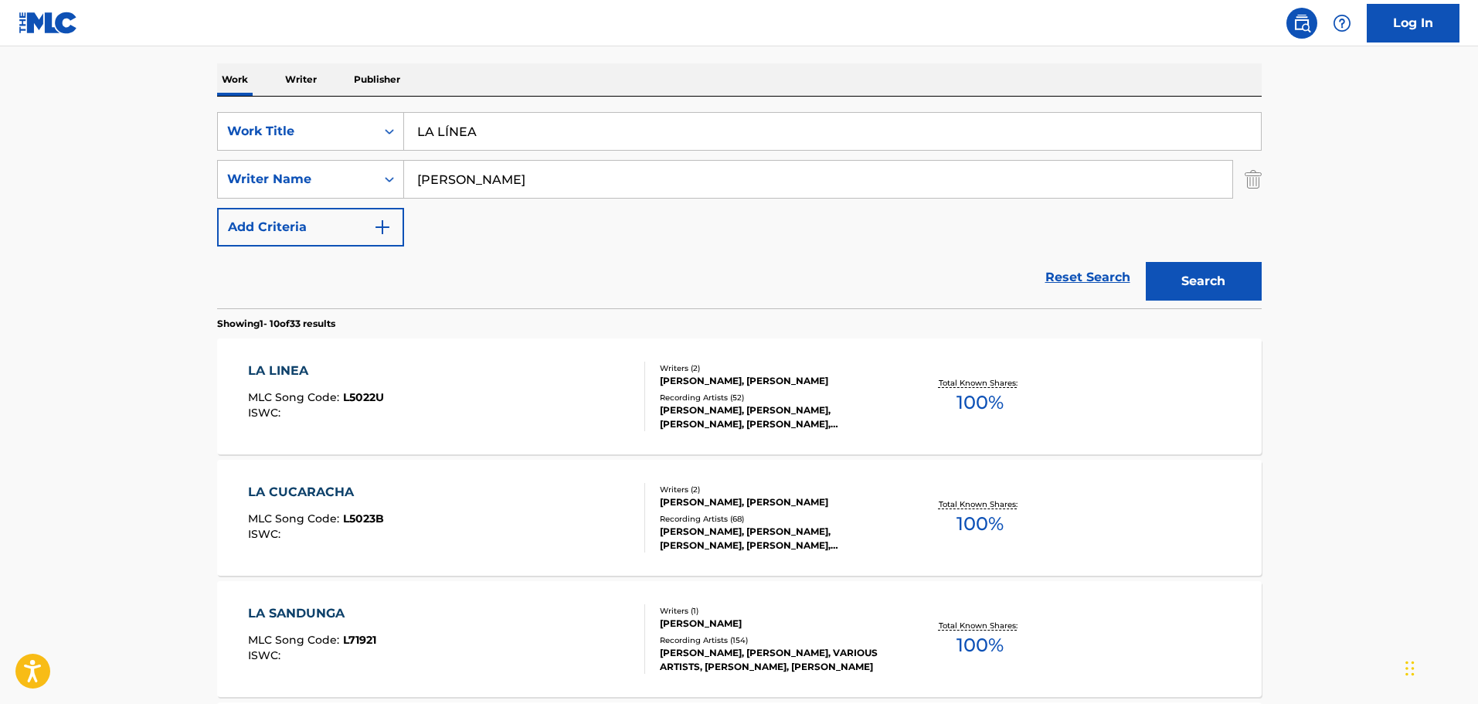
click at [557, 402] on div "LA LINEA MLC Song Code : L5022U ISWC :" at bounding box center [446, 397] width 397 height 70
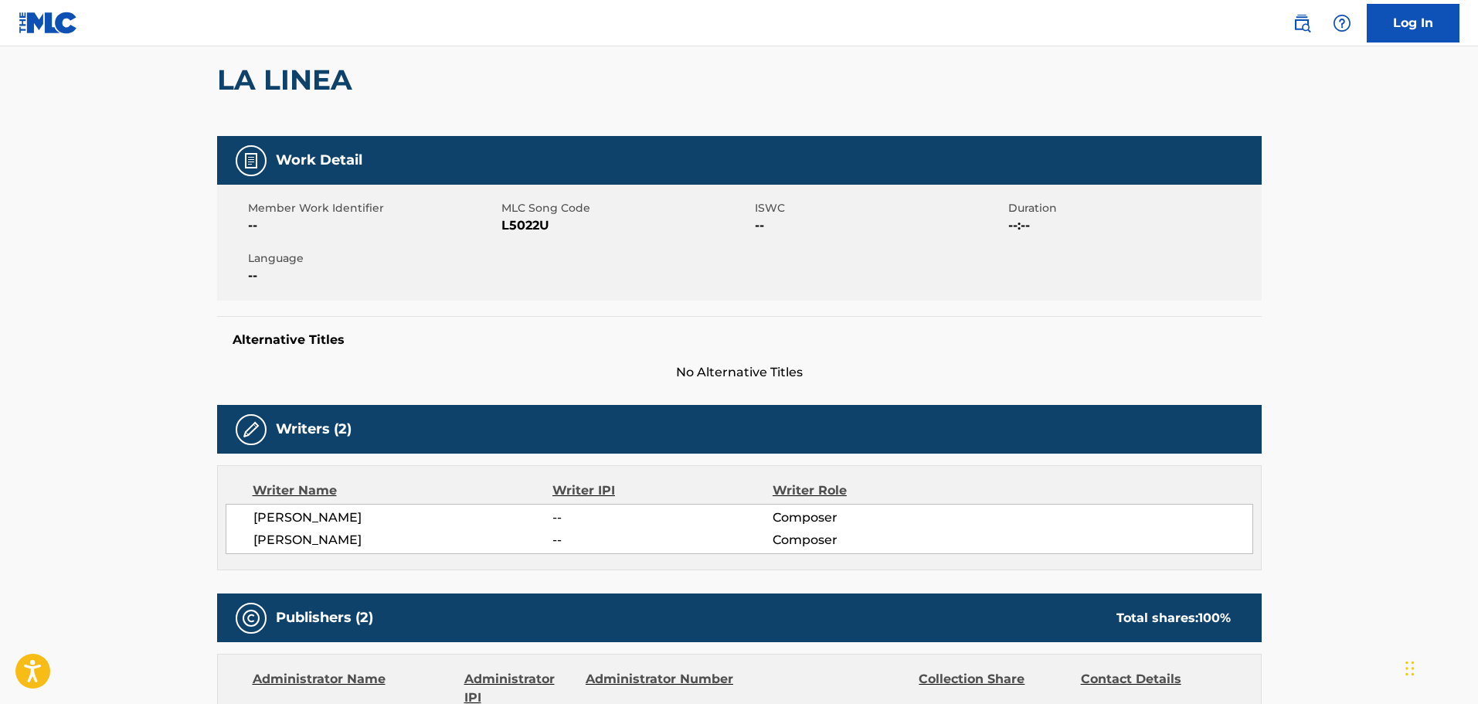
scroll to position [155, 0]
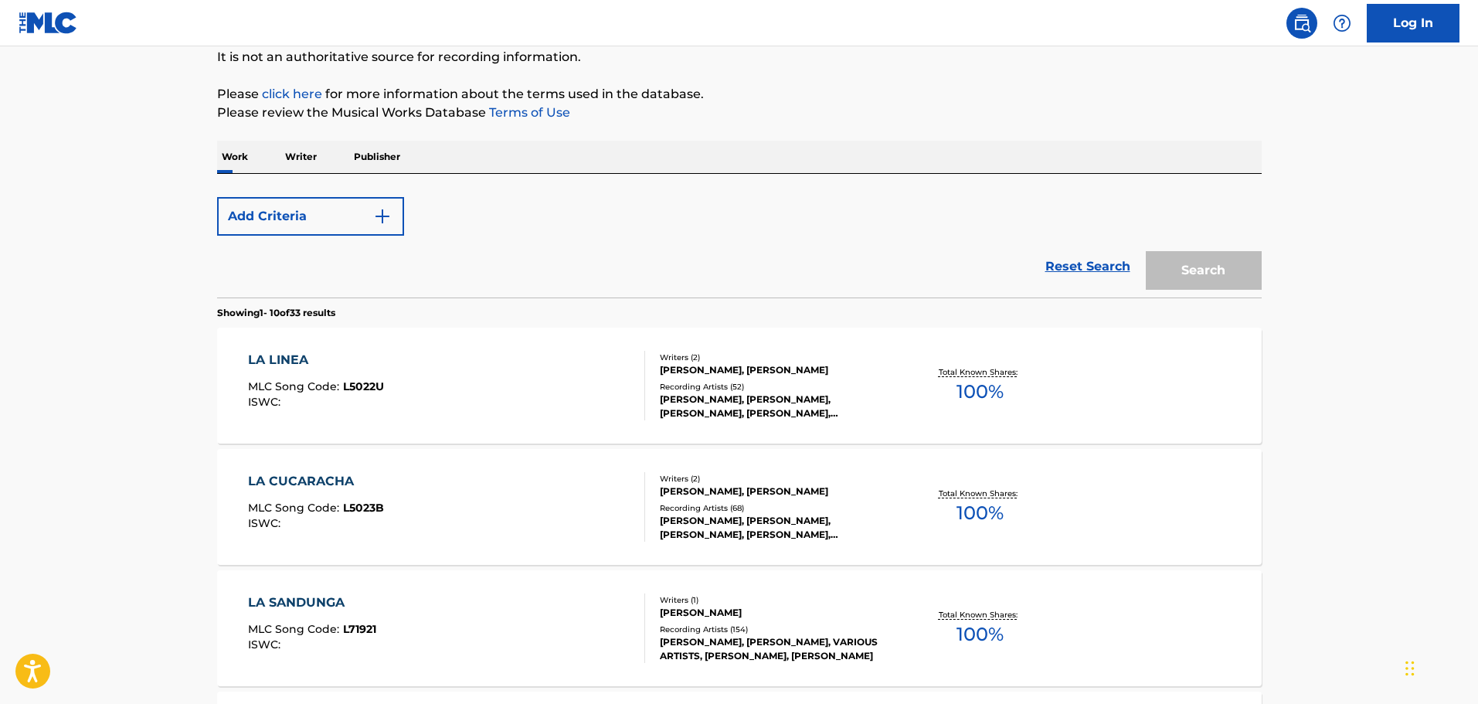
scroll to position [232, 0]
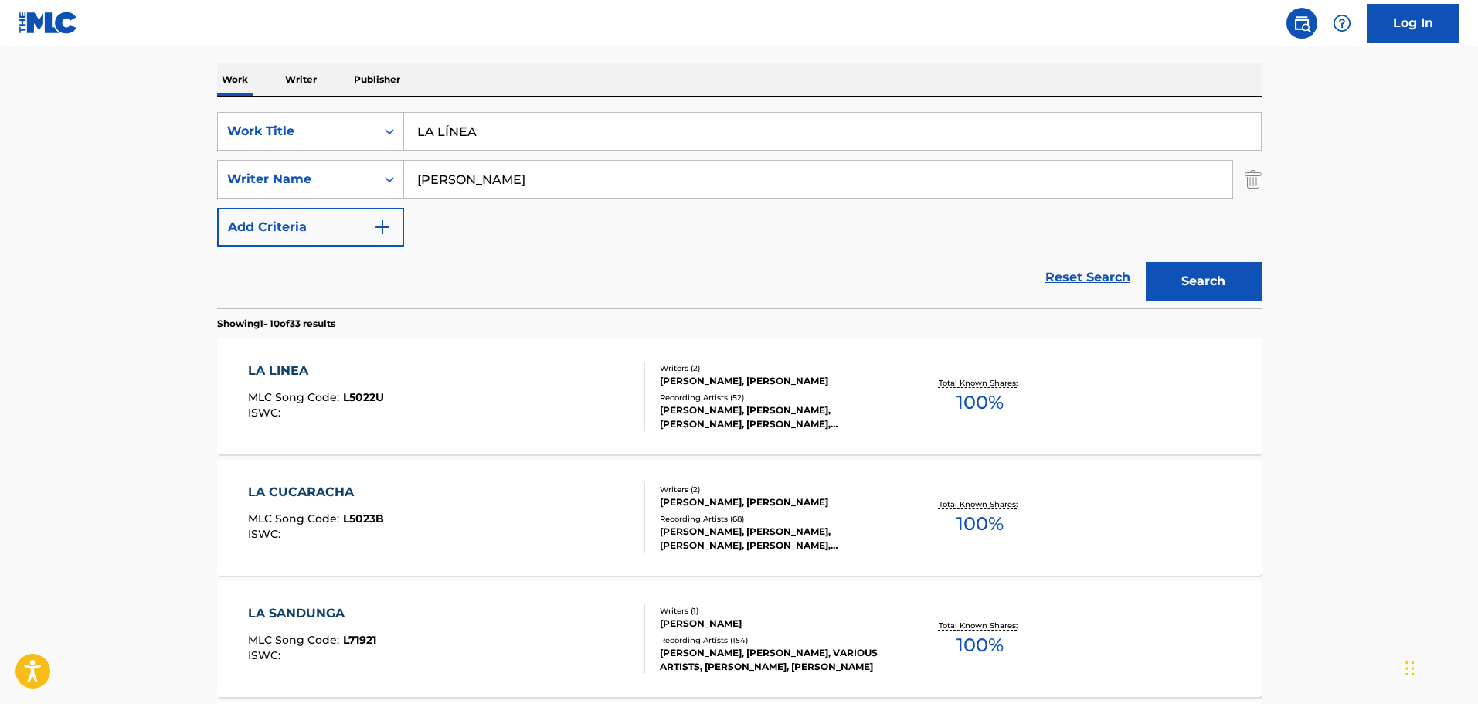
click at [507, 118] on input "LA LÍNEA" at bounding box center [832, 131] width 857 height 37
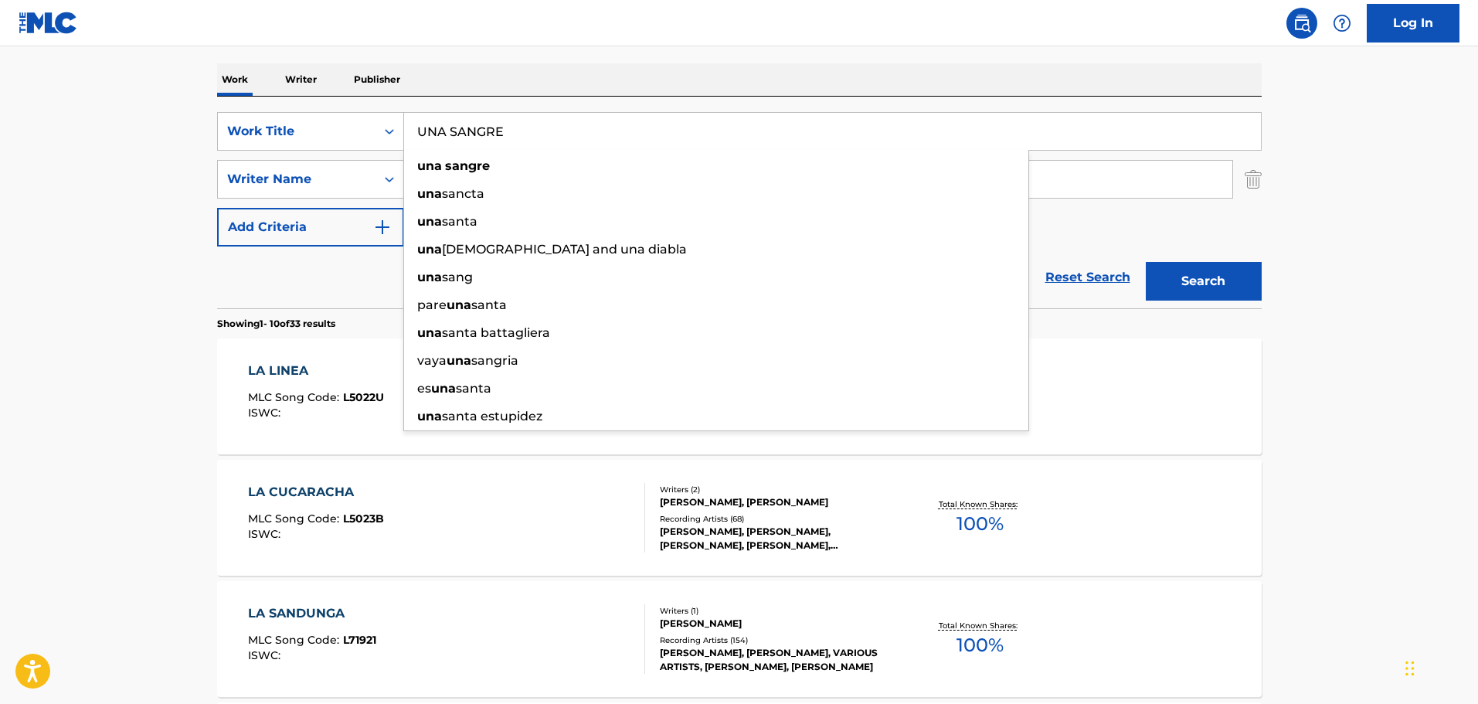
type input "UNA SANGRE"
click at [1146, 262] on button "Search" at bounding box center [1204, 281] width 116 height 39
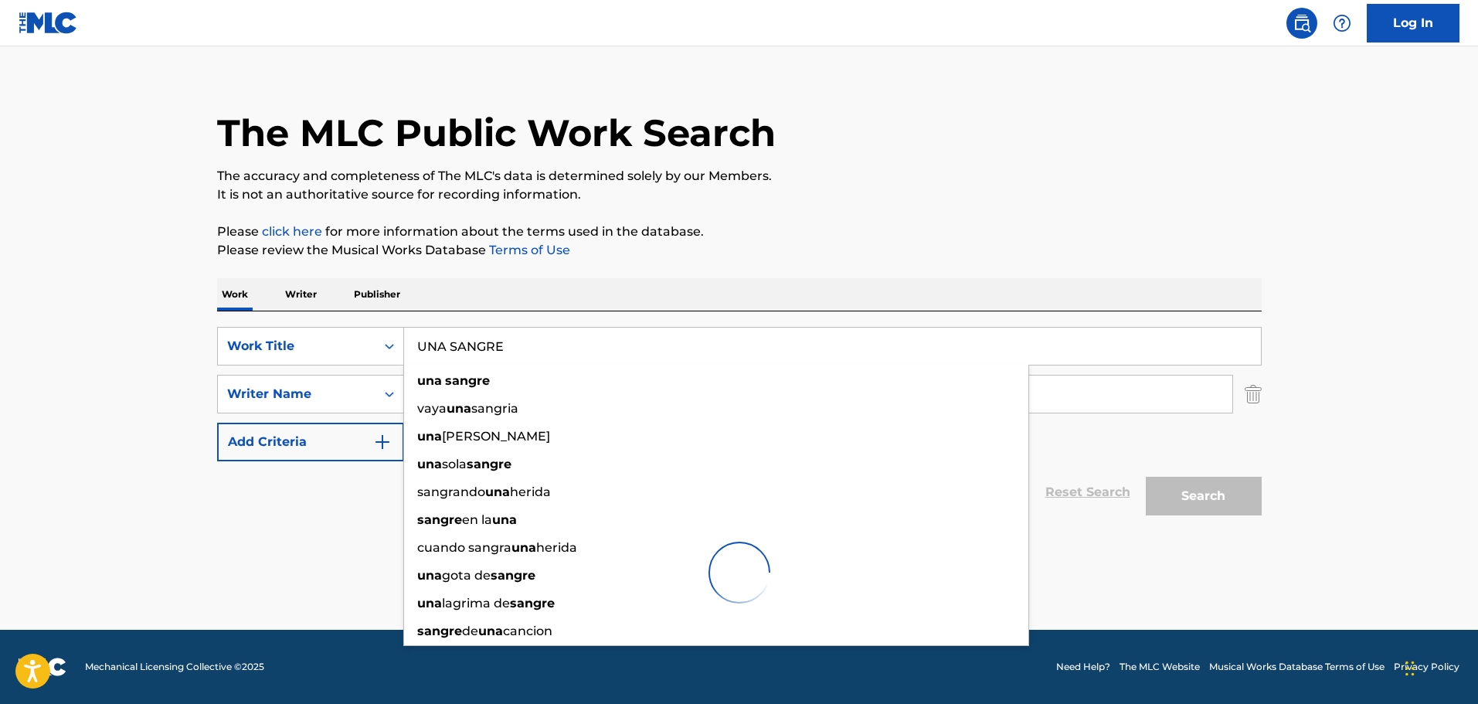
scroll to position [17, 0]
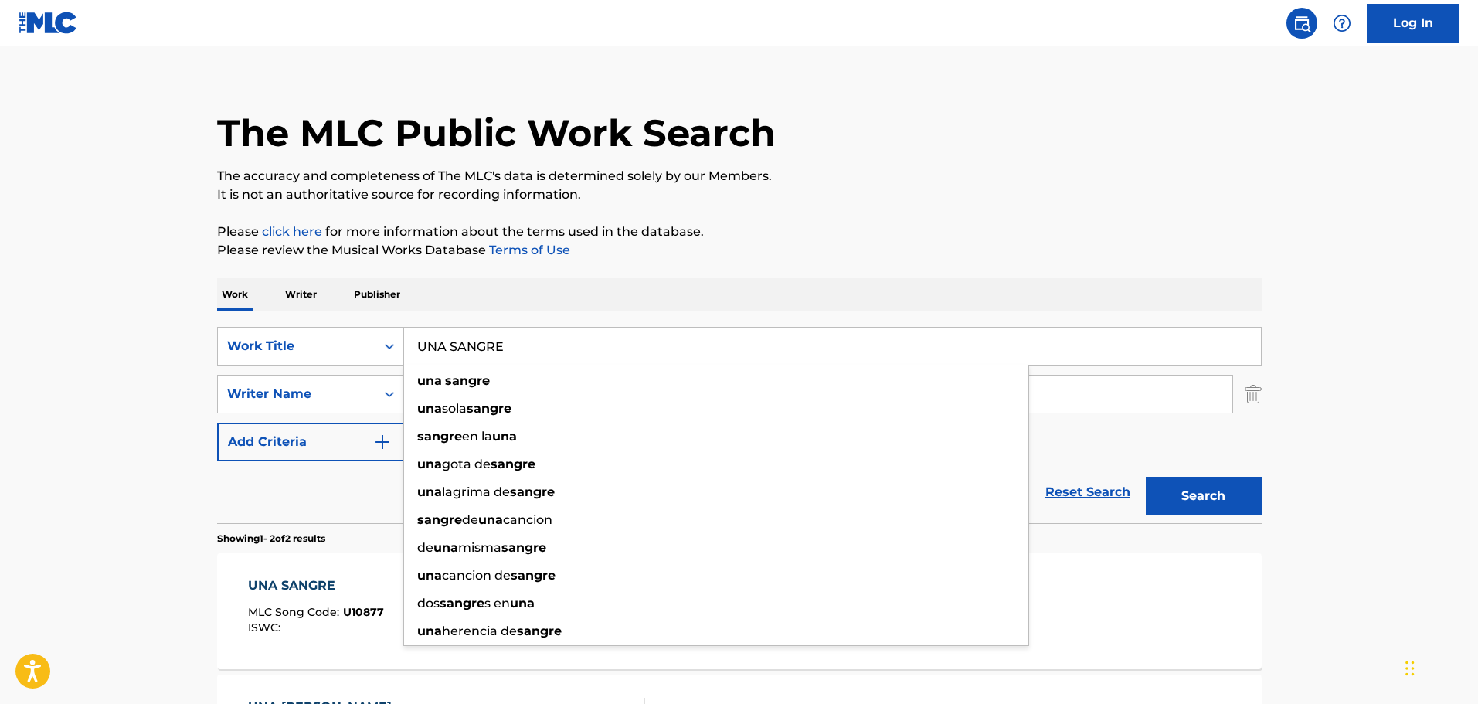
click at [156, 347] on main "The MLC Public Work Search The accuracy and completeness of The MLC's data is d…" at bounding box center [739, 449] width 1478 height 841
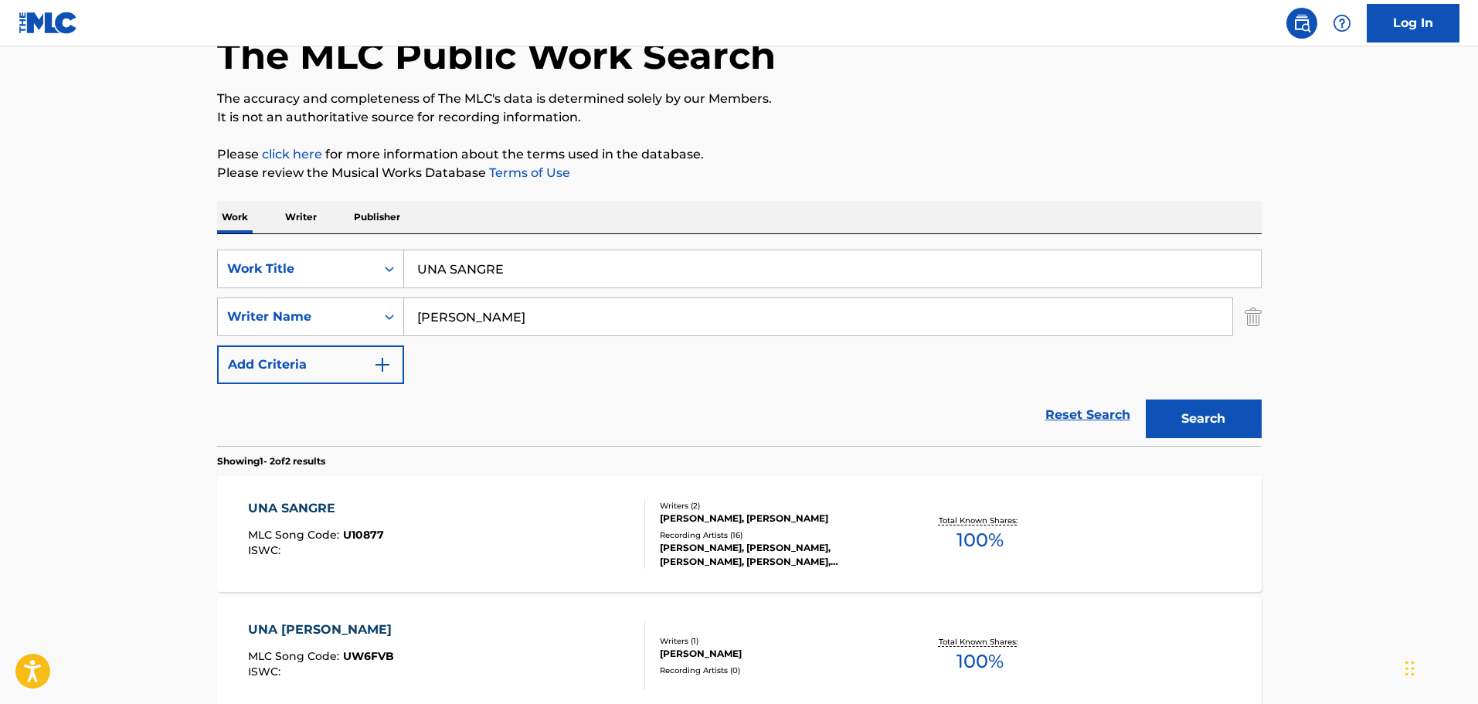
scroll to position [172, 0]
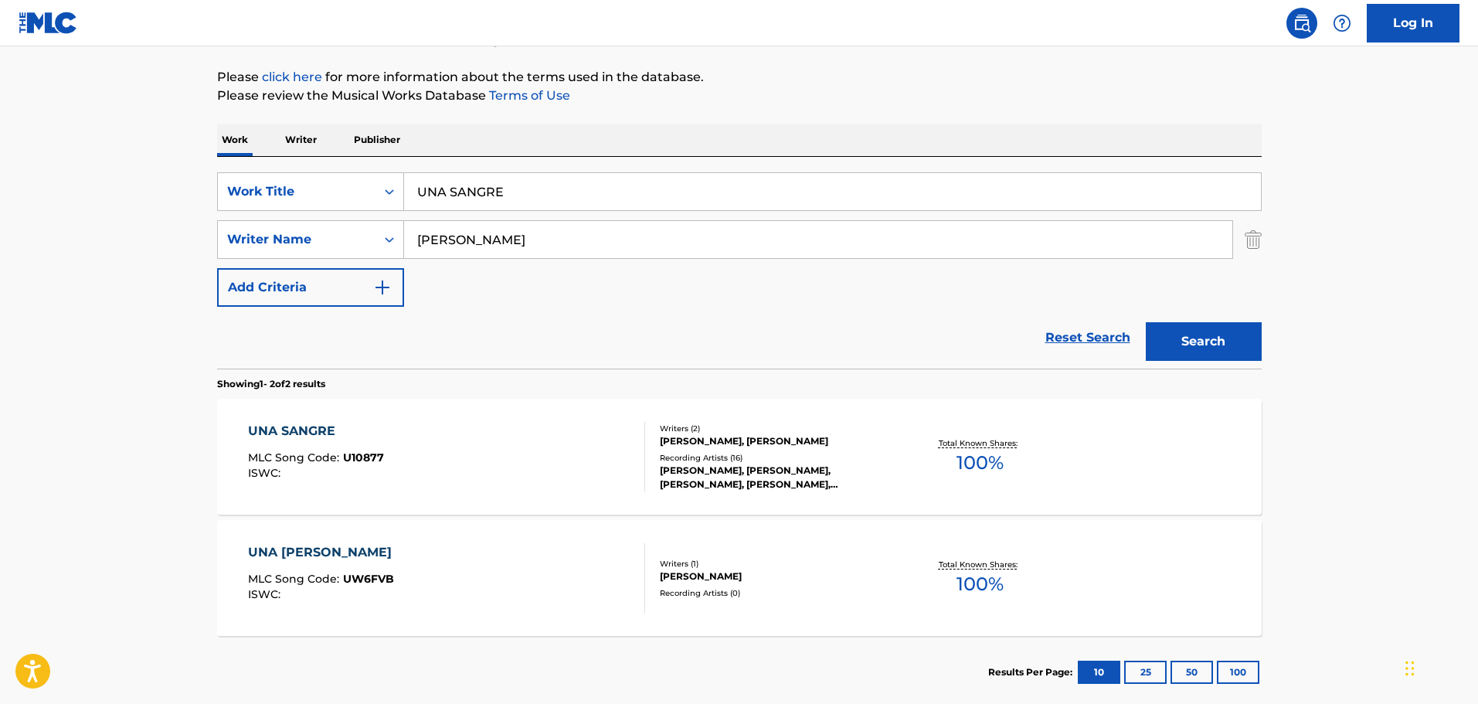
click at [563, 251] on input "[PERSON_NAME]" at bounding box center [818, 239] width 828 height 37
type input "L"
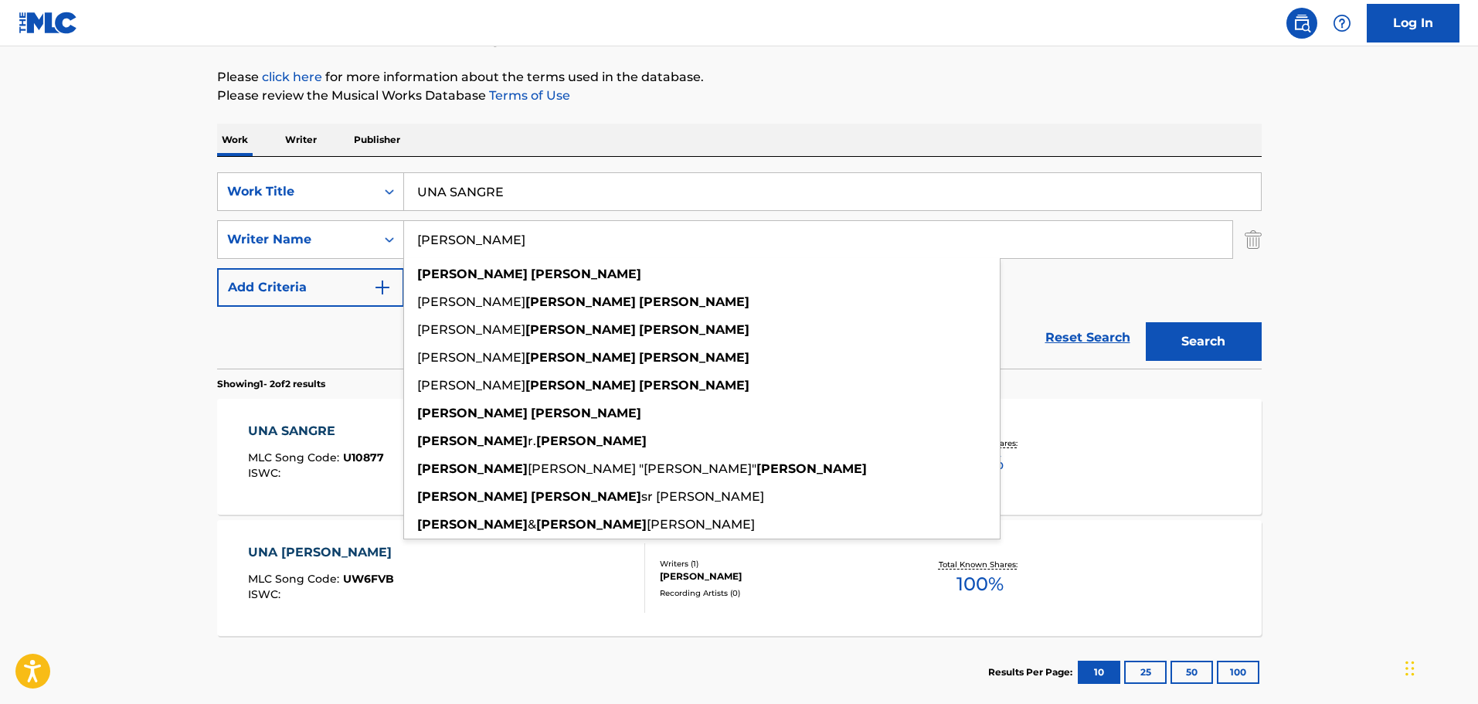
type input "[PERSON_NAME]"
click at [1146, 322] on button "Search" at bounding box center [1204, 341] width 116 height 39
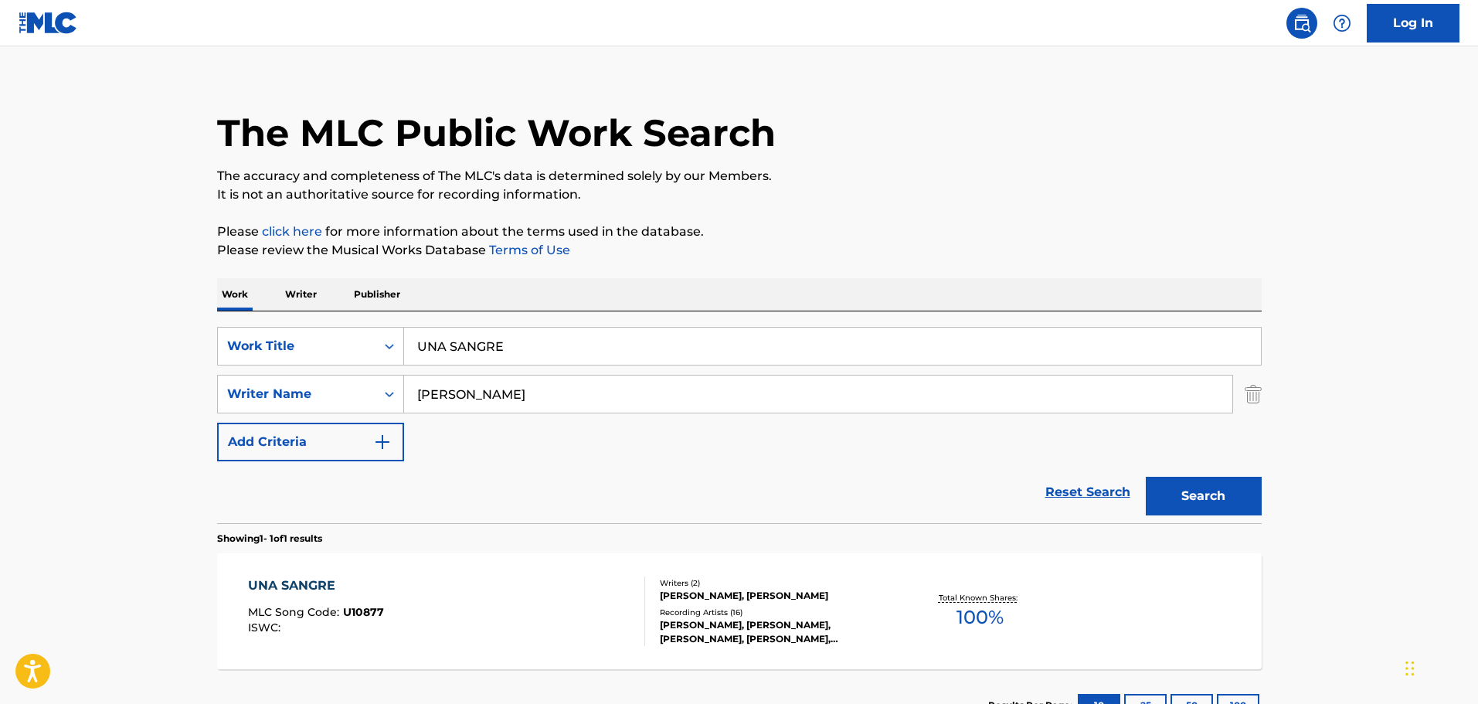
scroll to position [137, 0]
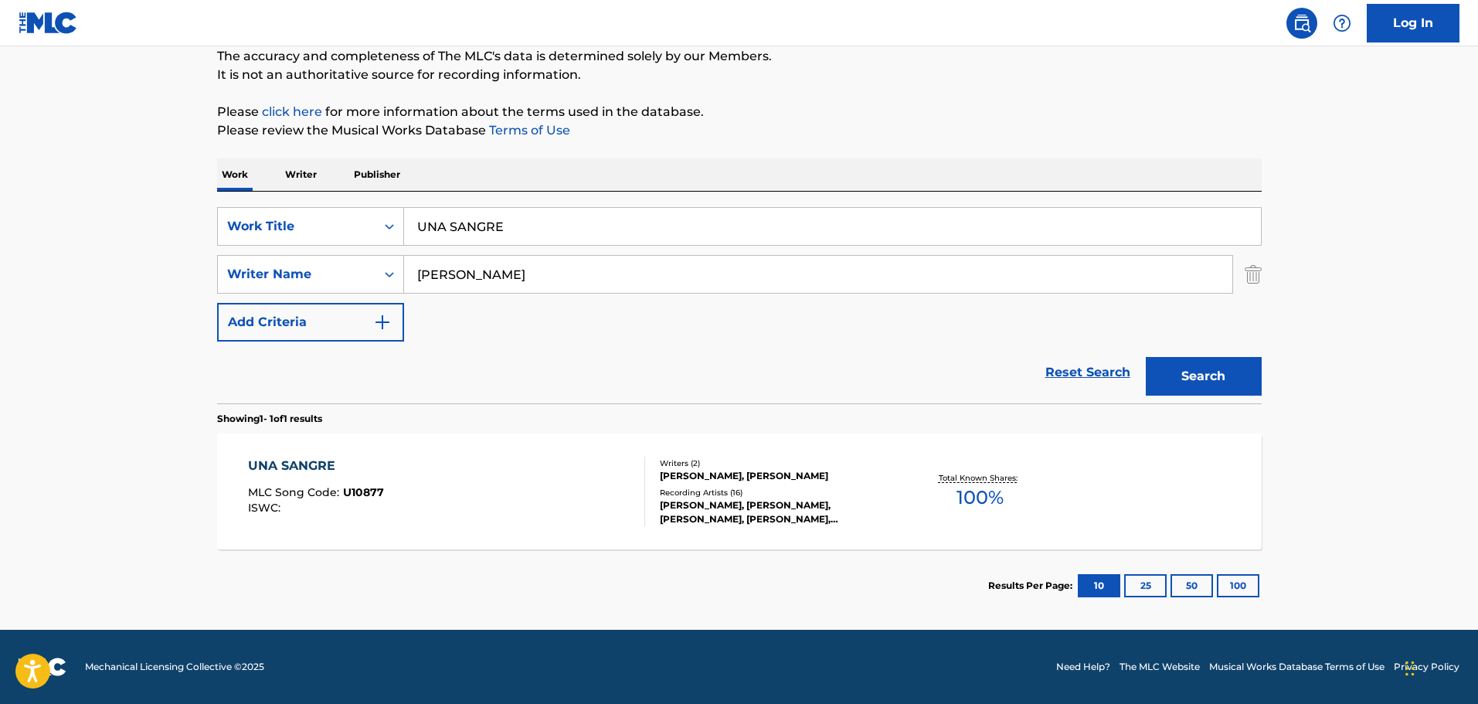
click at [473, 489] on div "UNA SANGRE MLC Song Code : U10877 ISWC :" at bounding box center [446, 492] width 397 height 70
